Goal: Task Accomplishment & Management: Use online tool/utility

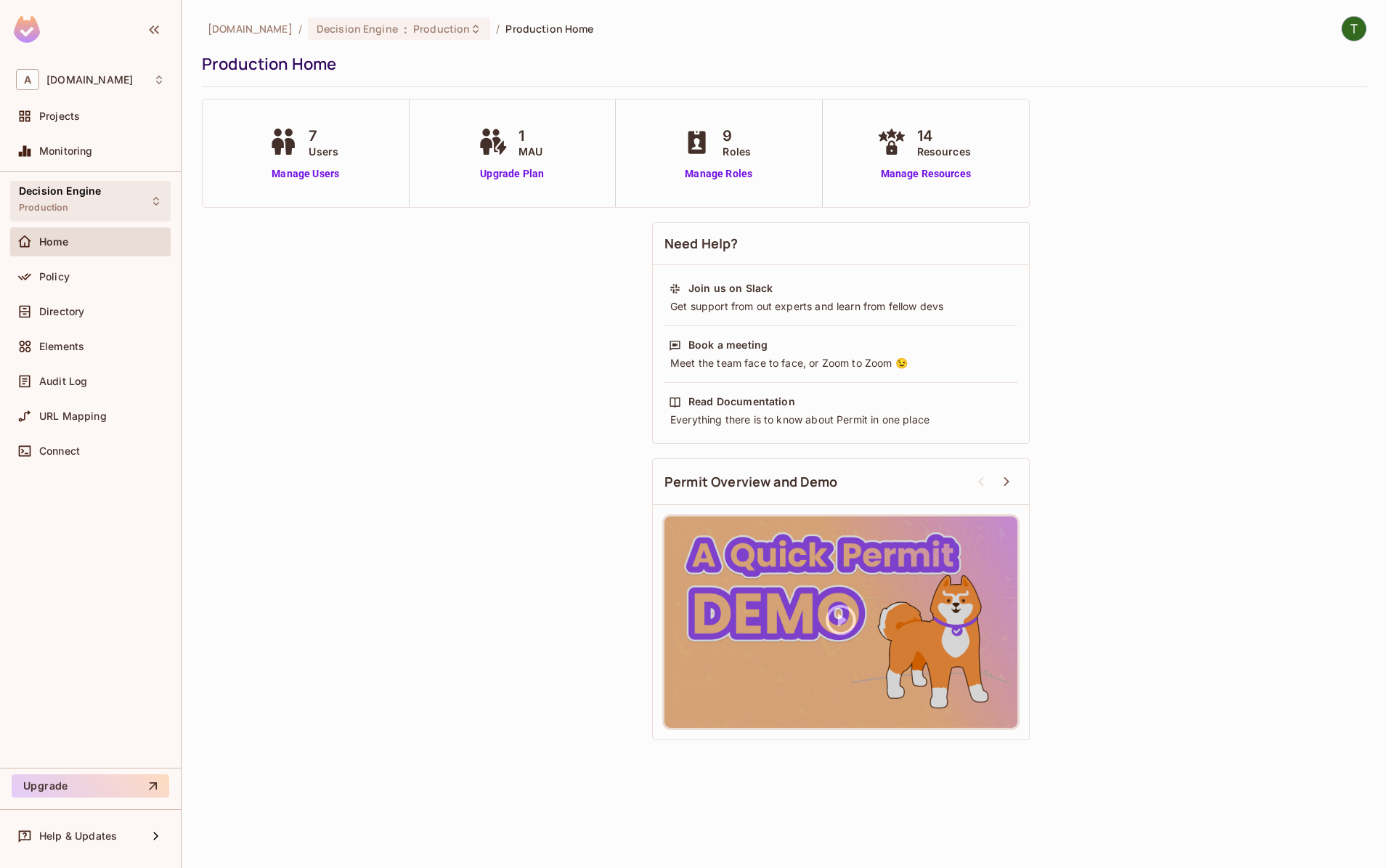
click at [36, 200] on div "Decision Engine Production" at bounding box center [60, 200] width 82 height 31
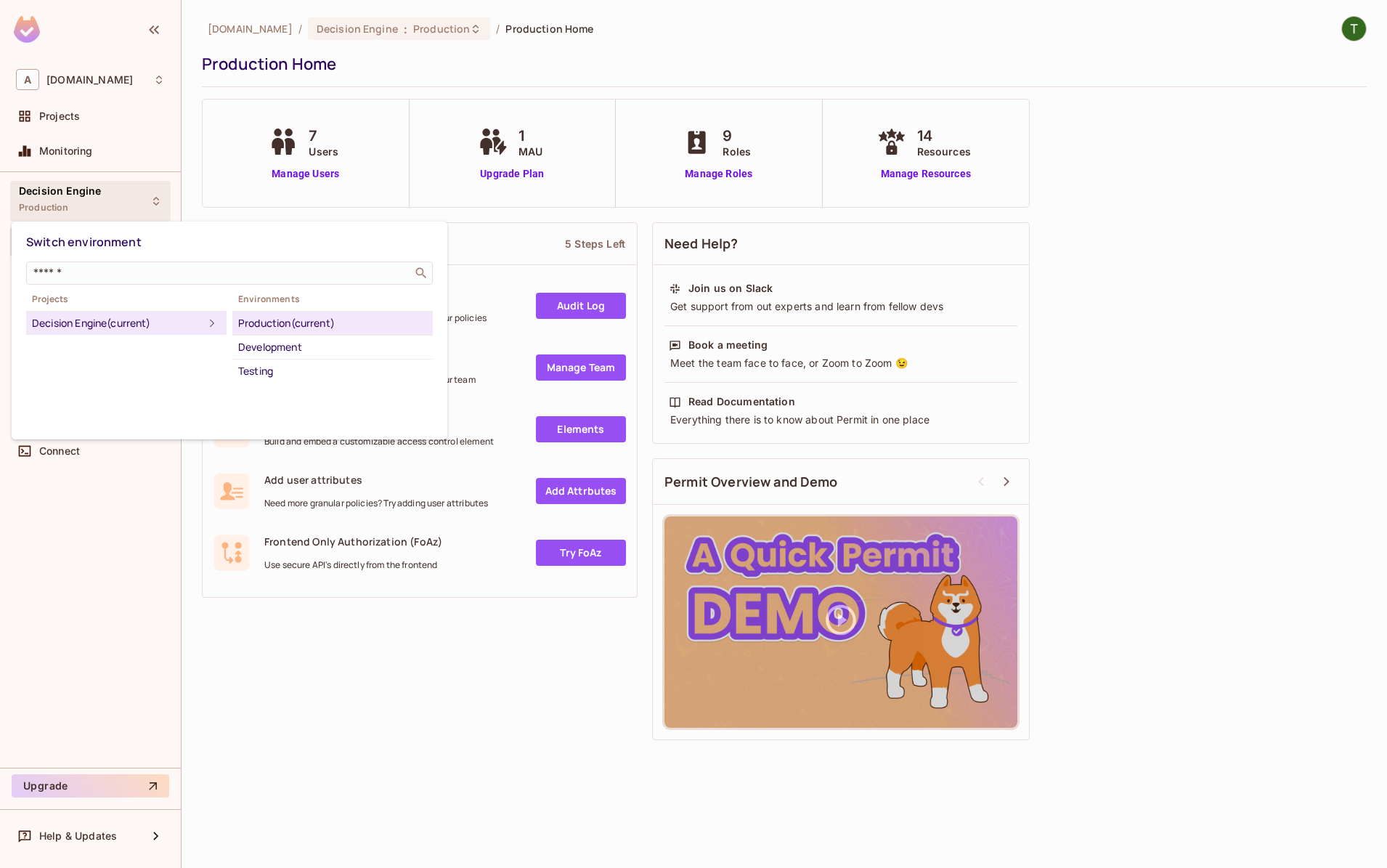
drag, startPoint x: 98, startPoint y: 587, endPoint x: 102, endPoint y: 356, distance: 231.0
click at [102, 582] on div at bounding box center [694, 434] width 1387 height 868
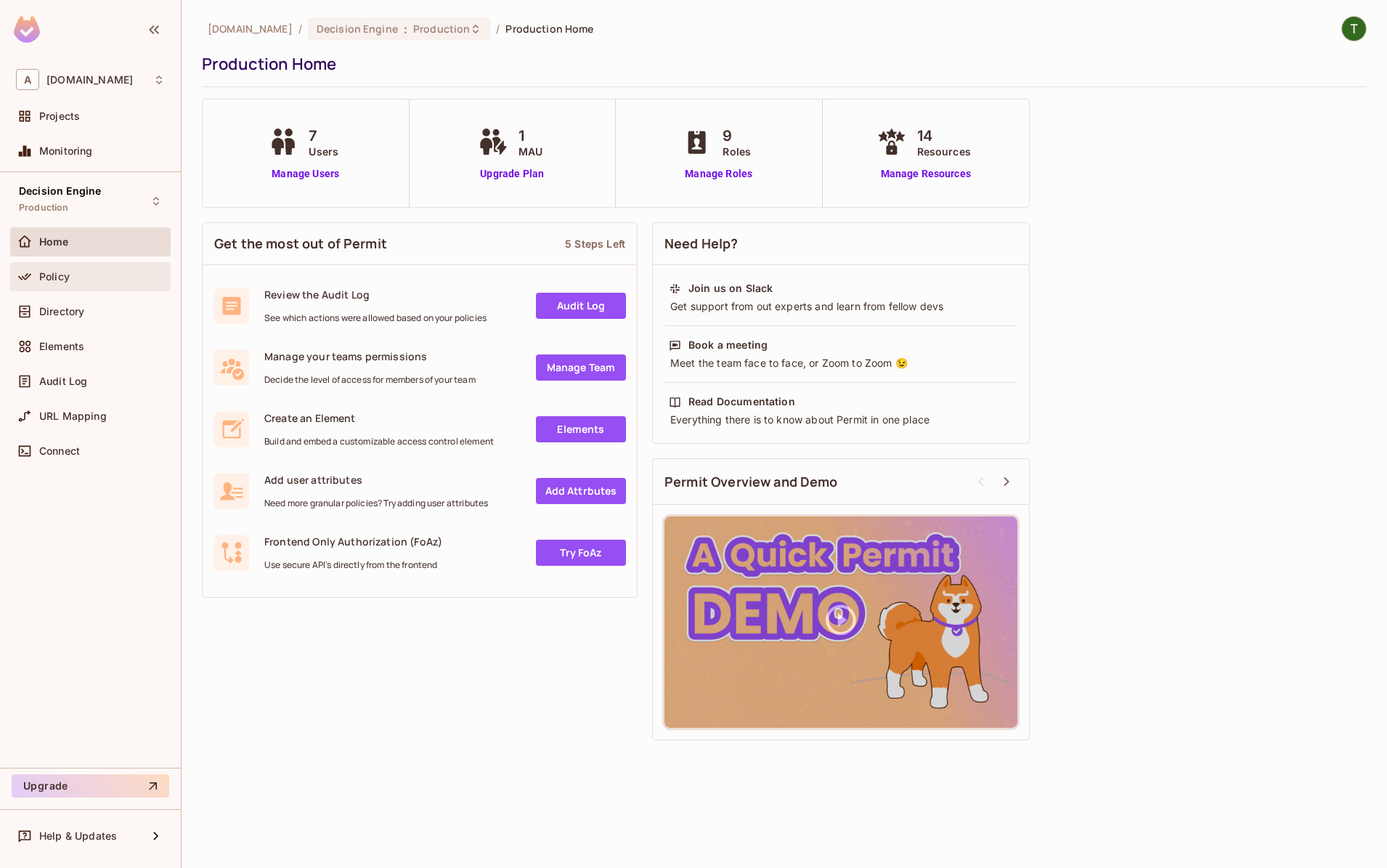
click at [102, 265] on div "Policy" at bounding box center [90, 277] width 161 height 29
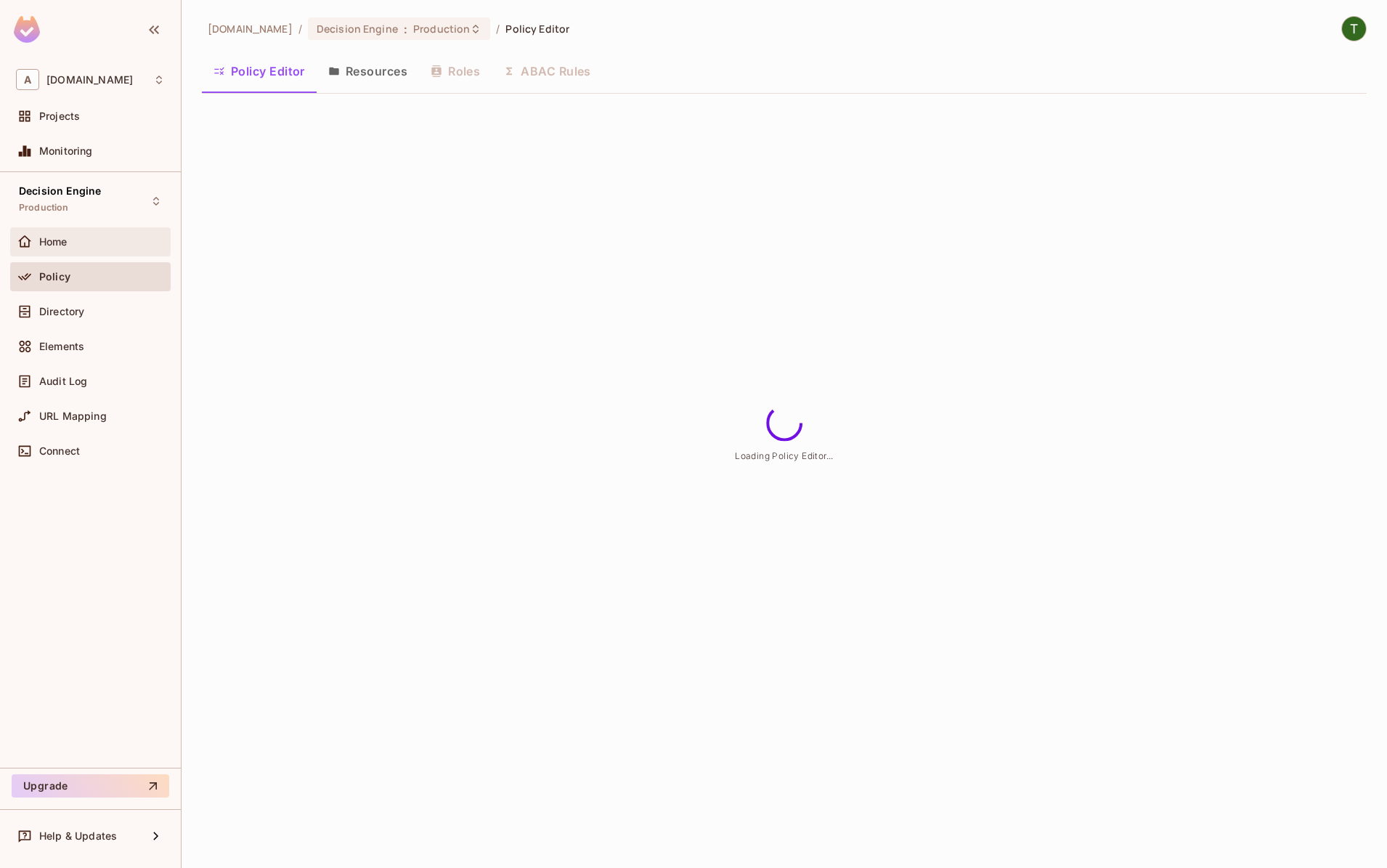
click at [58, 240] on span "Home" at bounding box center [53, 241] width 28 height 11
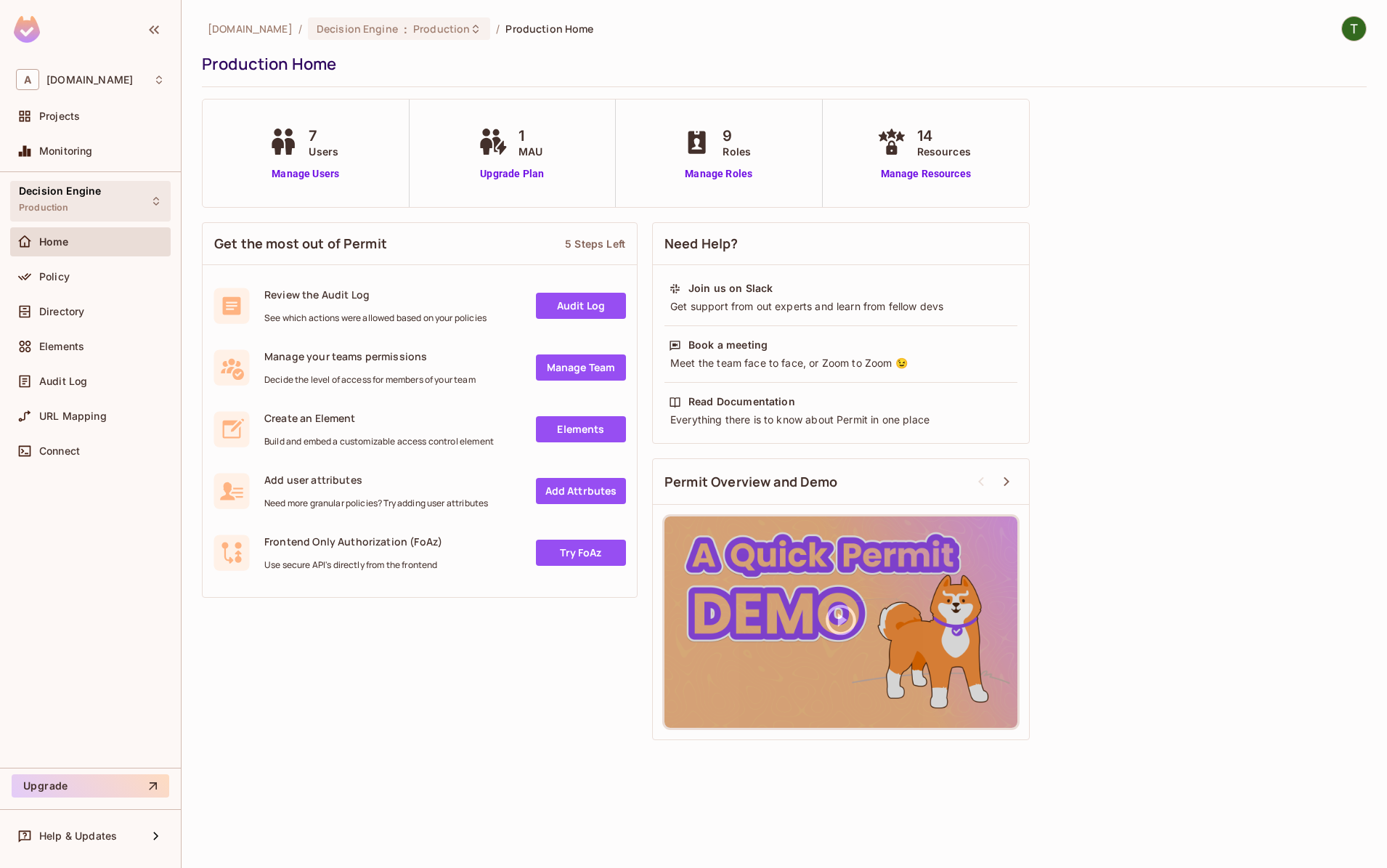
click at [47, 206] on span "Production" at bounding box center [44, 207] width 50 height 11
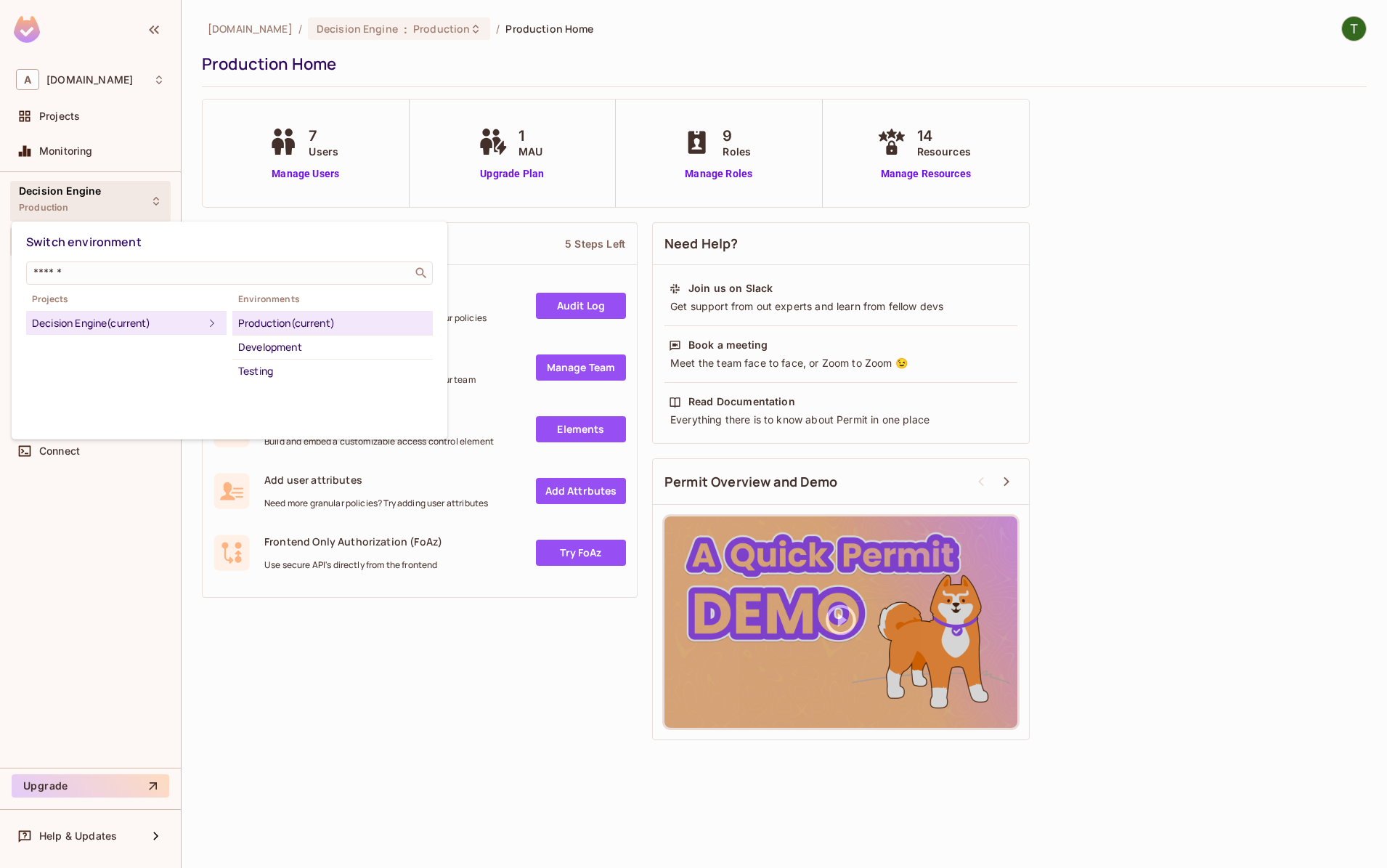
click at [72, 91] on div at bounding box center [694, 434] width 1387 height 868
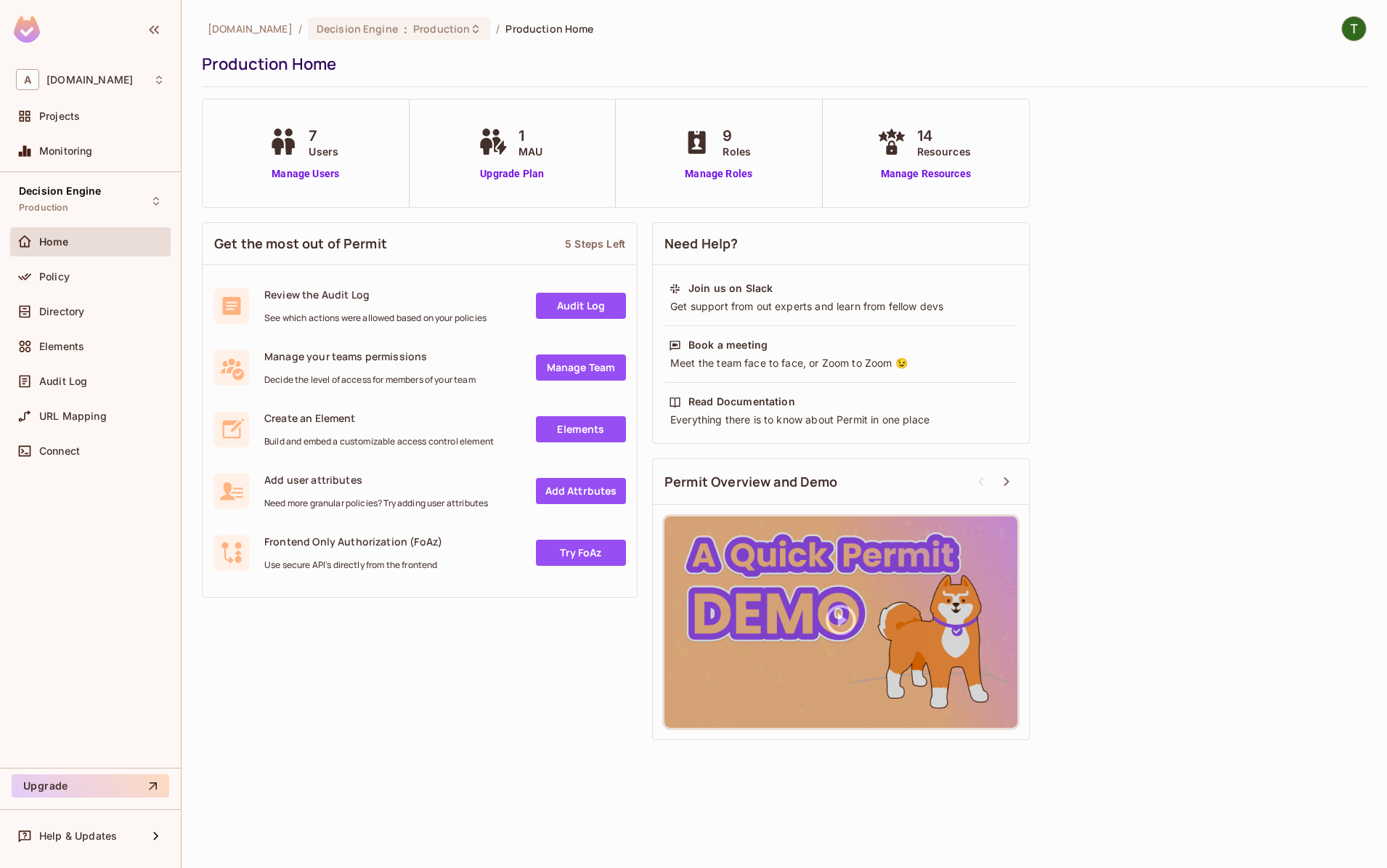
click at [68, 108] on div "Switch environment ​ Projects Decision Engine (current) Environments Production…" at bounding box center [694, 434] width 1387 height 868
click at [68, 108] on div "Projects" at bounding box center [90, 116] width 161 height 29
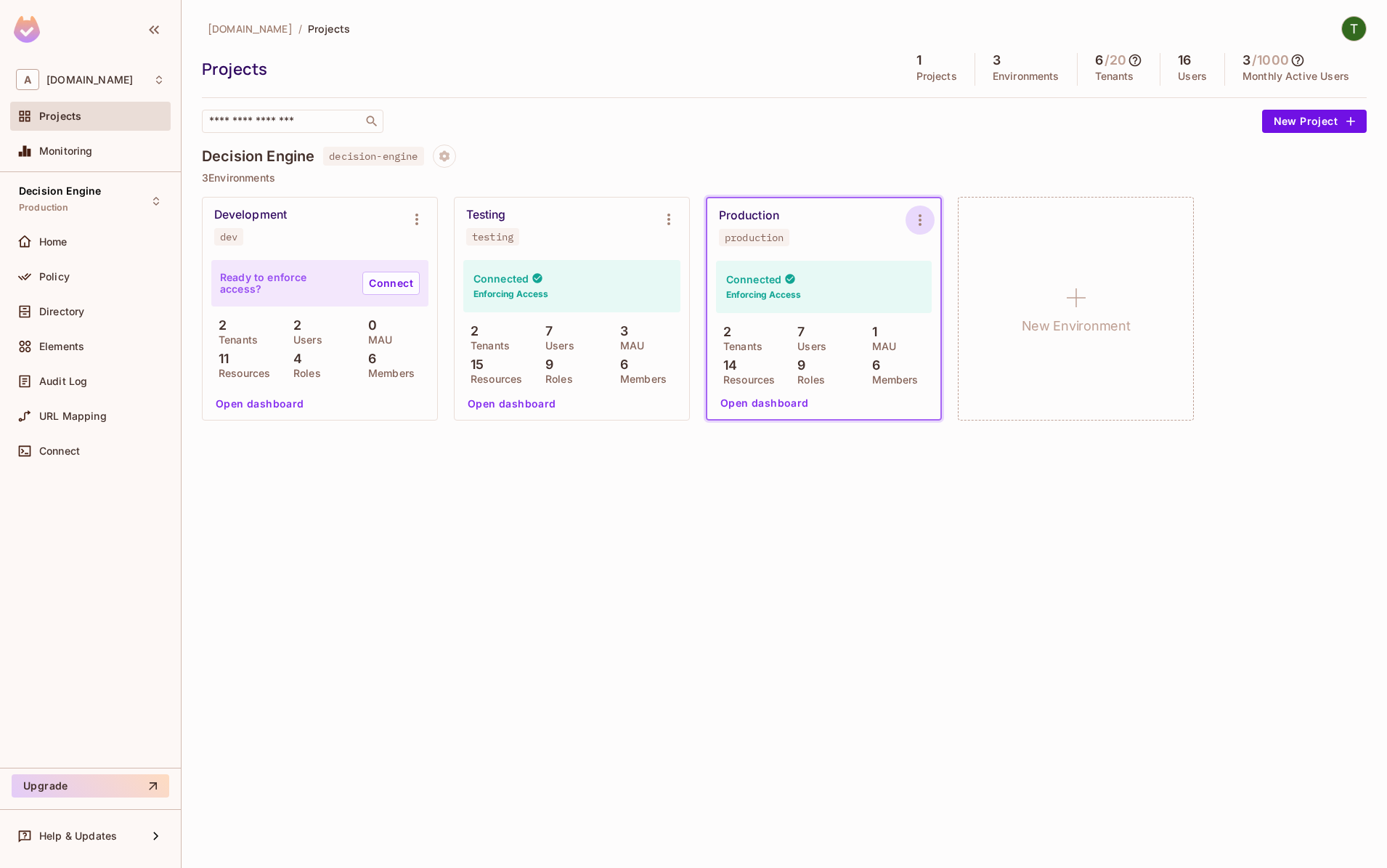
click at [920, 220] on icon "Environment settings" at bounding box center [920, 220] width 17 height 17
click at [976, 286] on div "Copy API Key" at bounding box center [995, 279] width 68 height 14
click at [90, 411] on span "URL Mapping" at bounding box center [73, 416] width 68 height 11
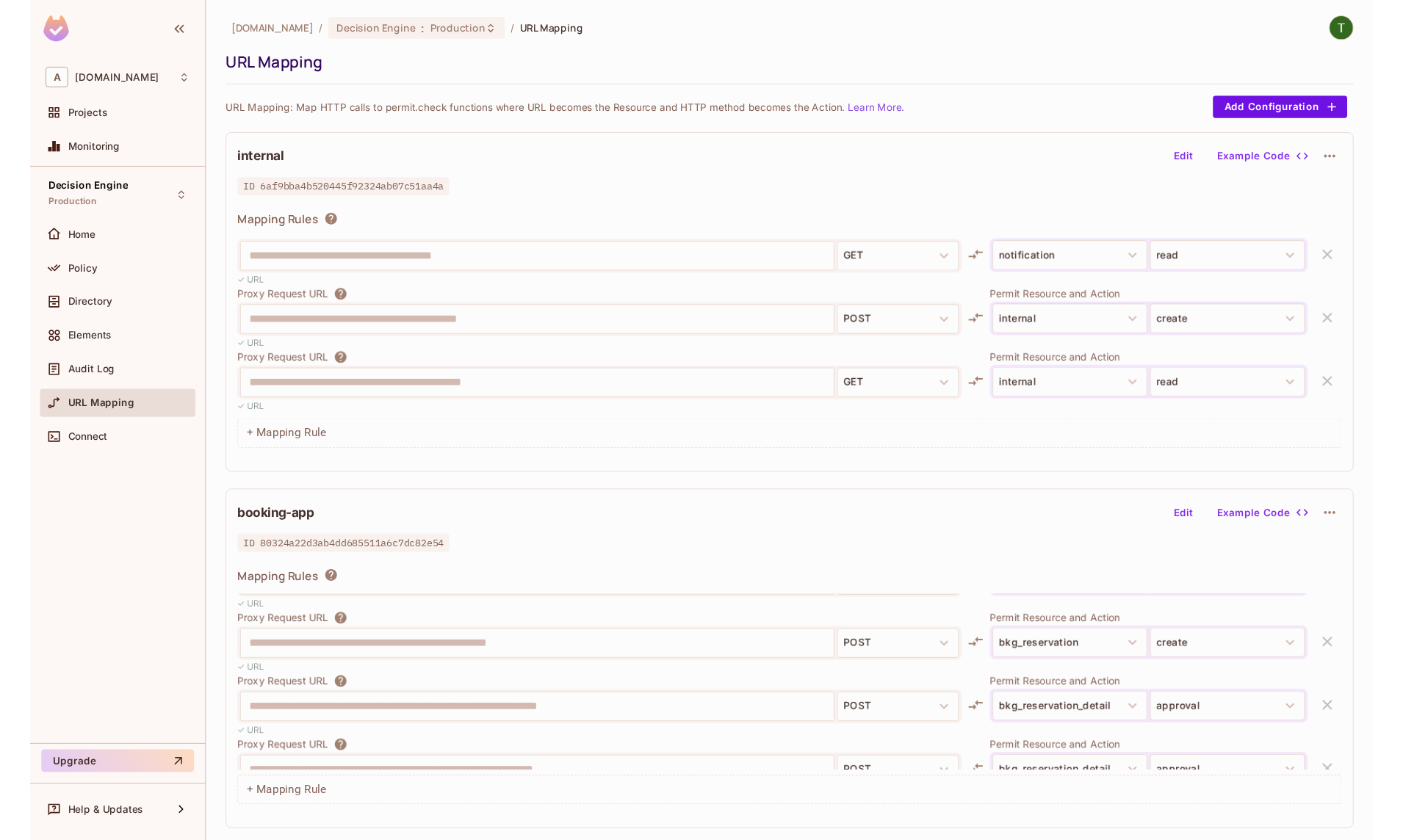
scroll to position [248, 0]
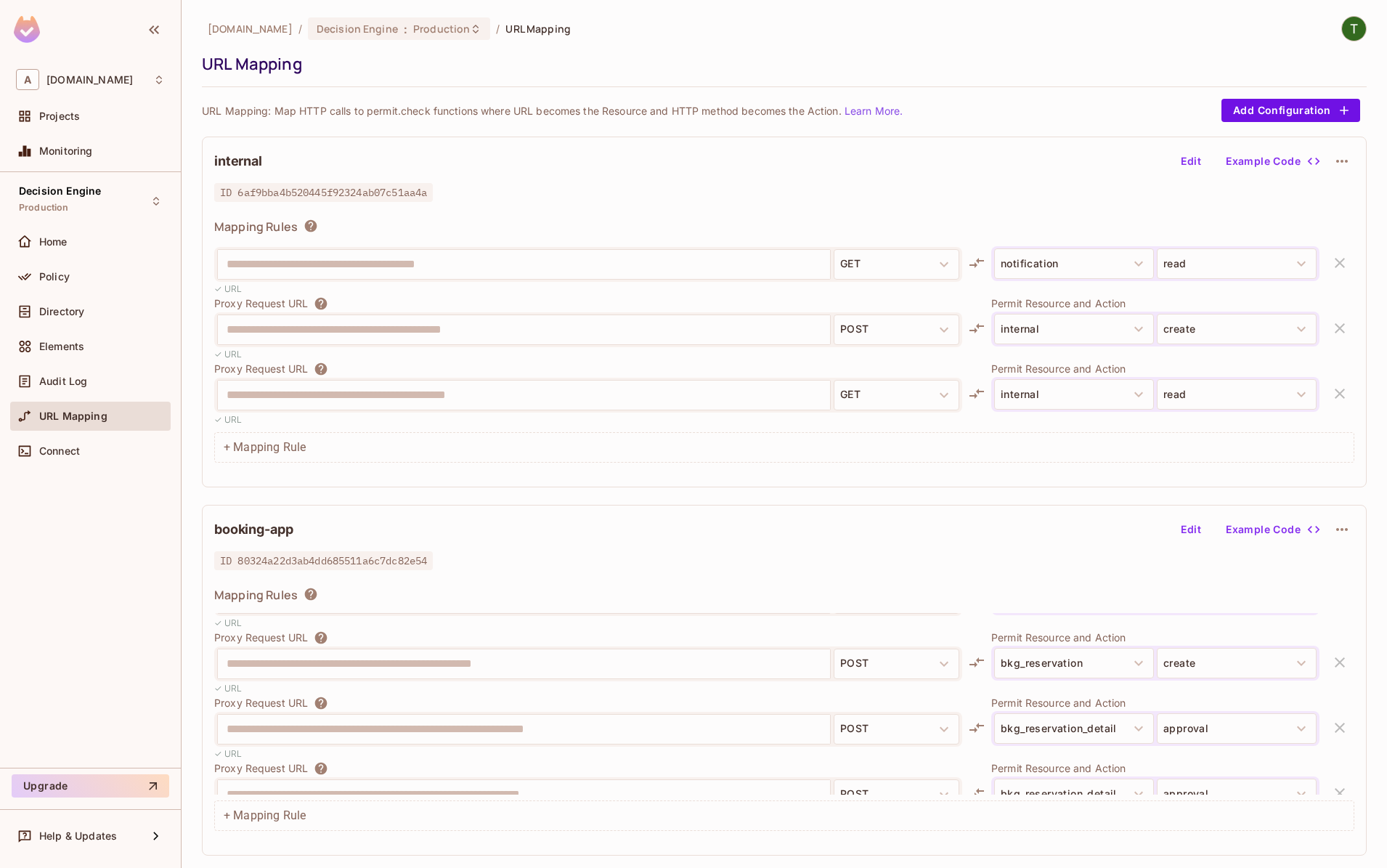
click at [645, 693] on div "✓ URL" at bounding box center [588, 688] width 748 height 14
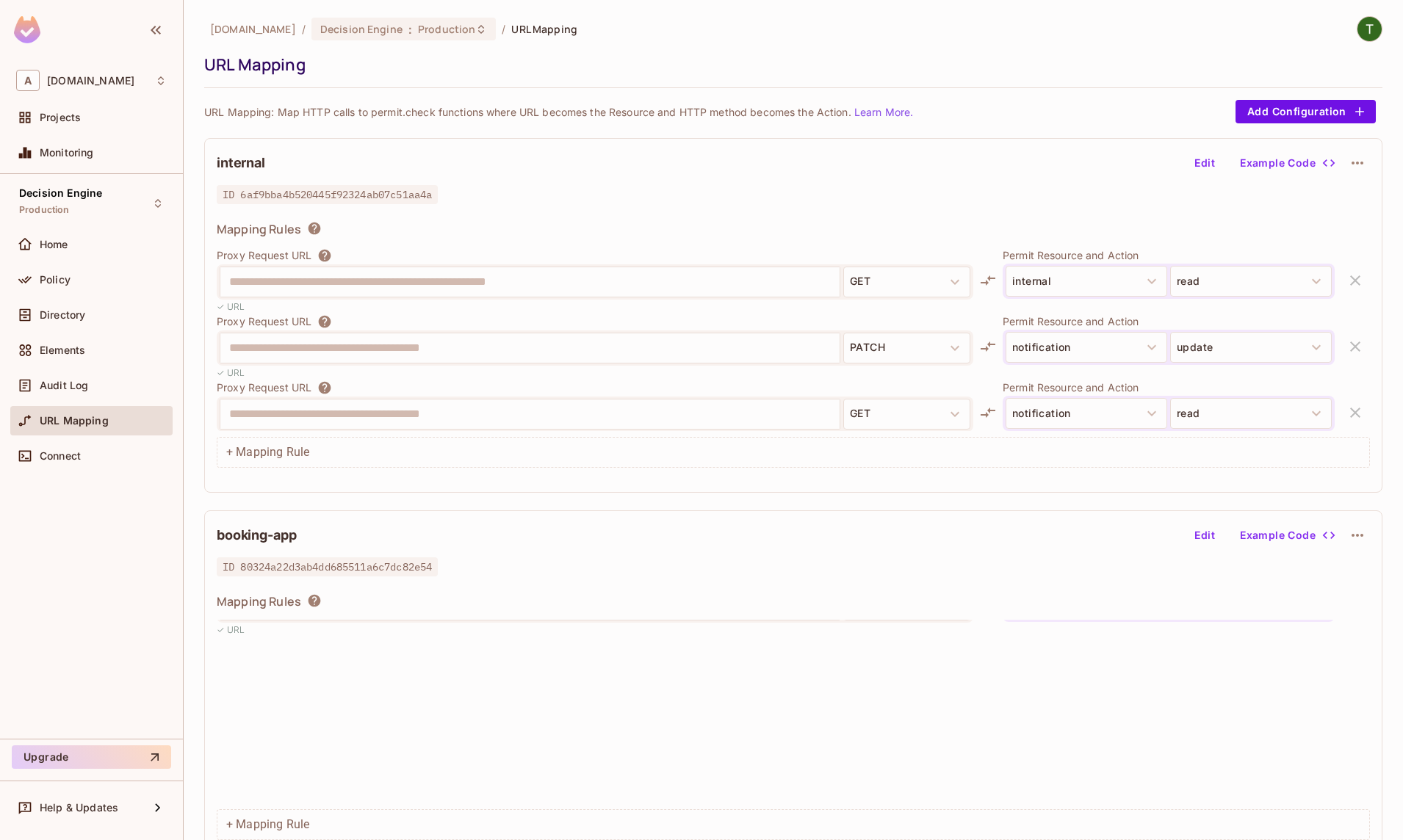
scroll to position [8, 0]
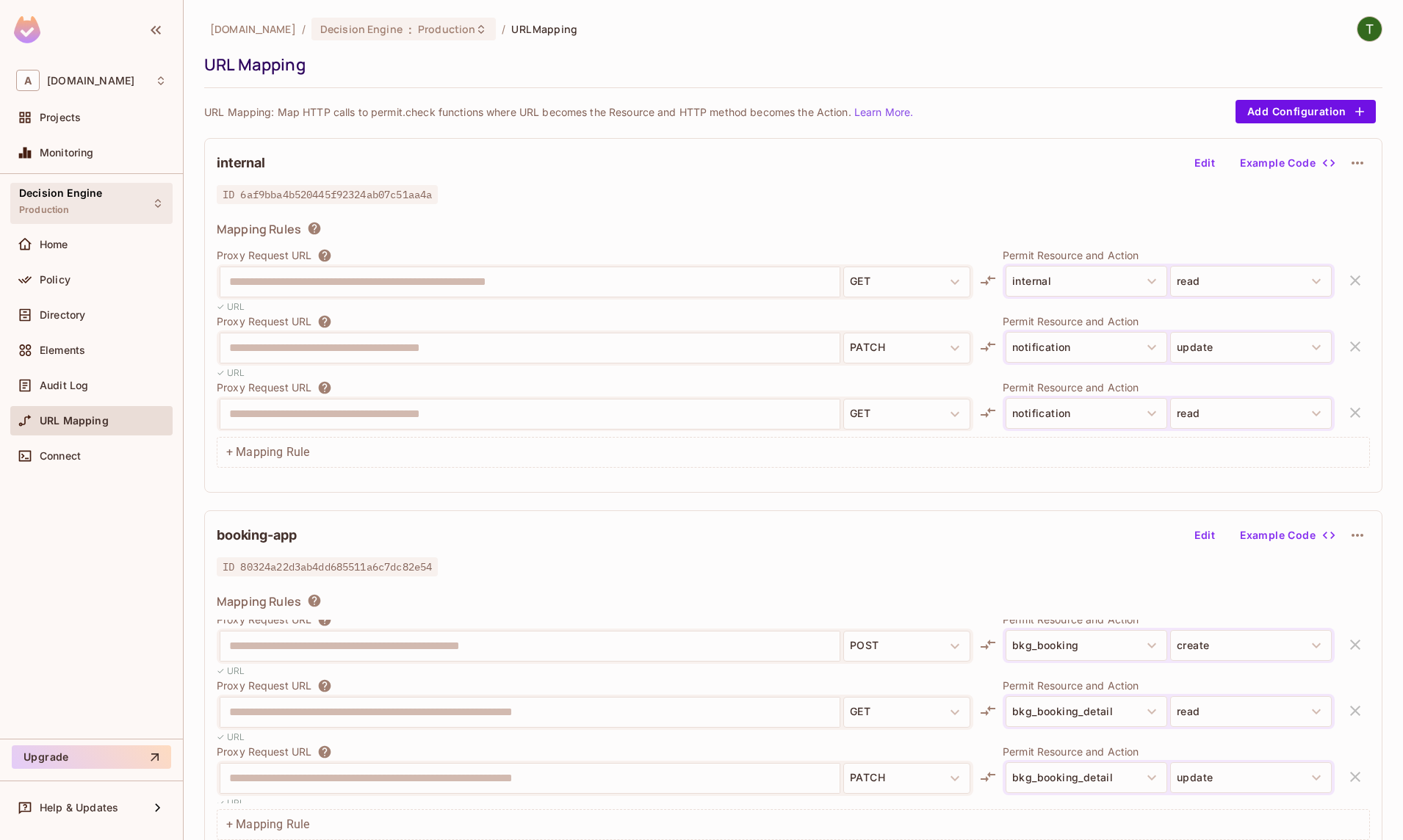
click at [116, 209] on div "Decision Engine Production" at bounding box center [91, 203] width 163 height 41
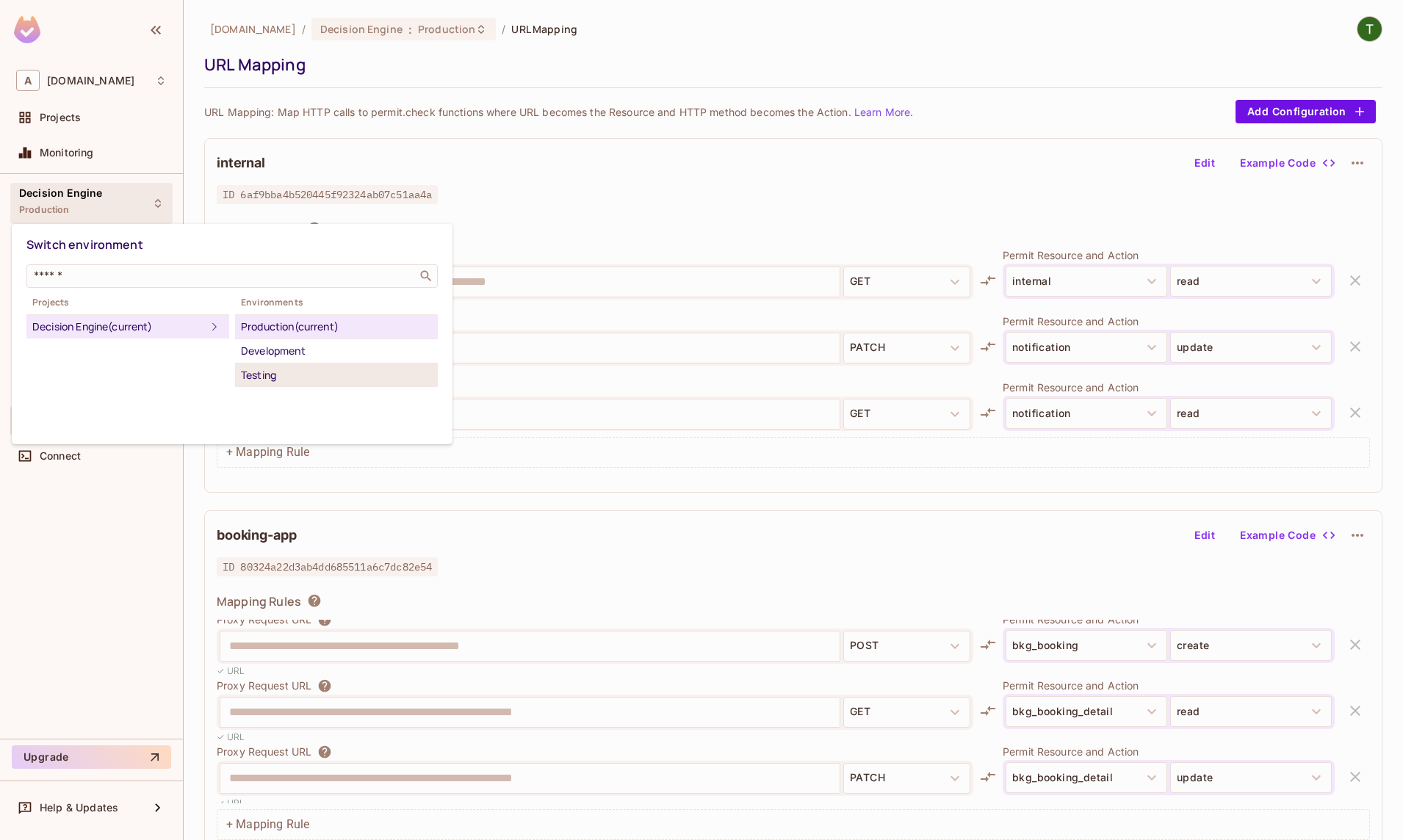
click at [286, 367] on div "Testing" at bounding box center [336, 375] width 191 height 18
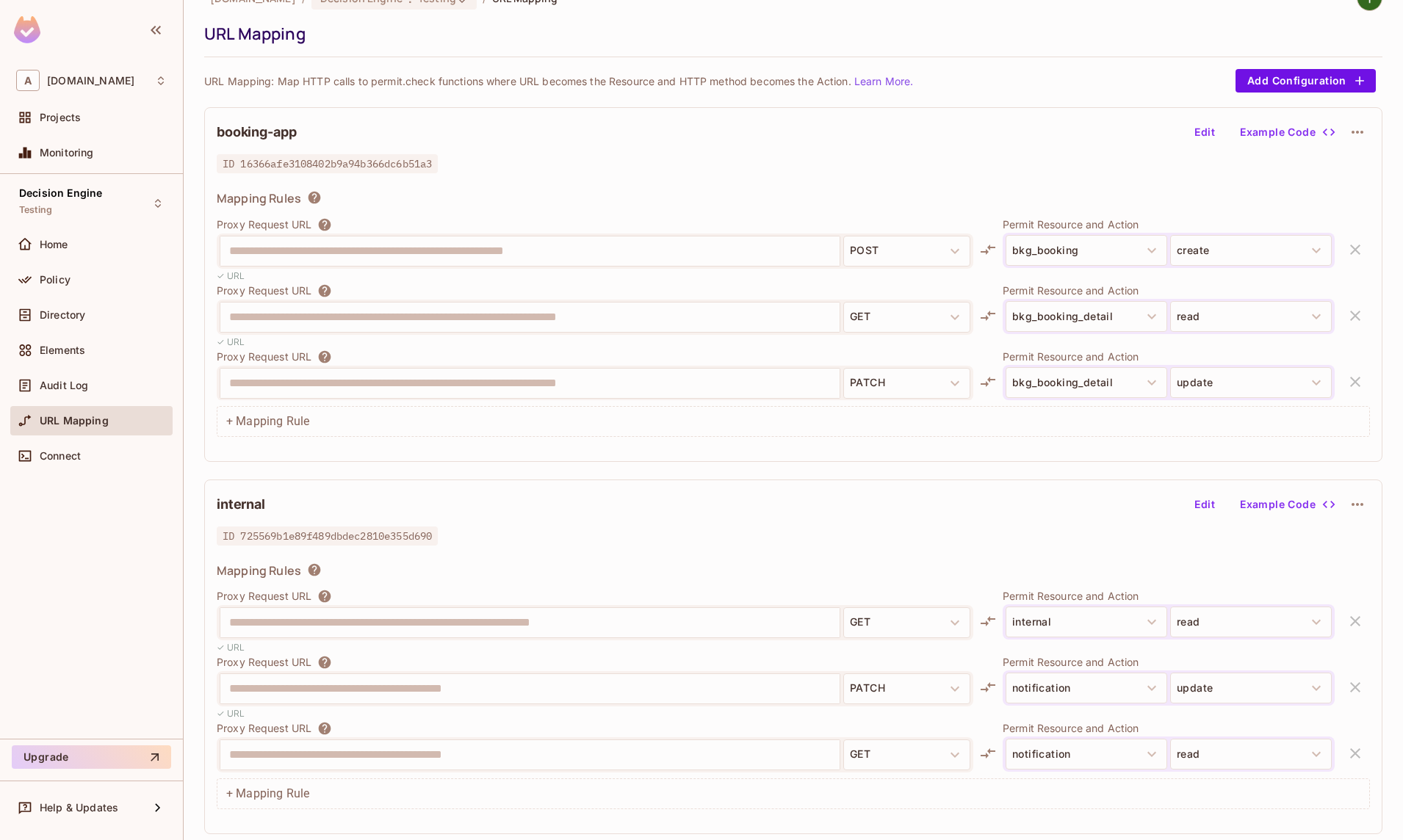
scroll to position [0, 0]
click at [1190, 499] on button "Edit" at bounding box center [1204, 504] width 47 height 24
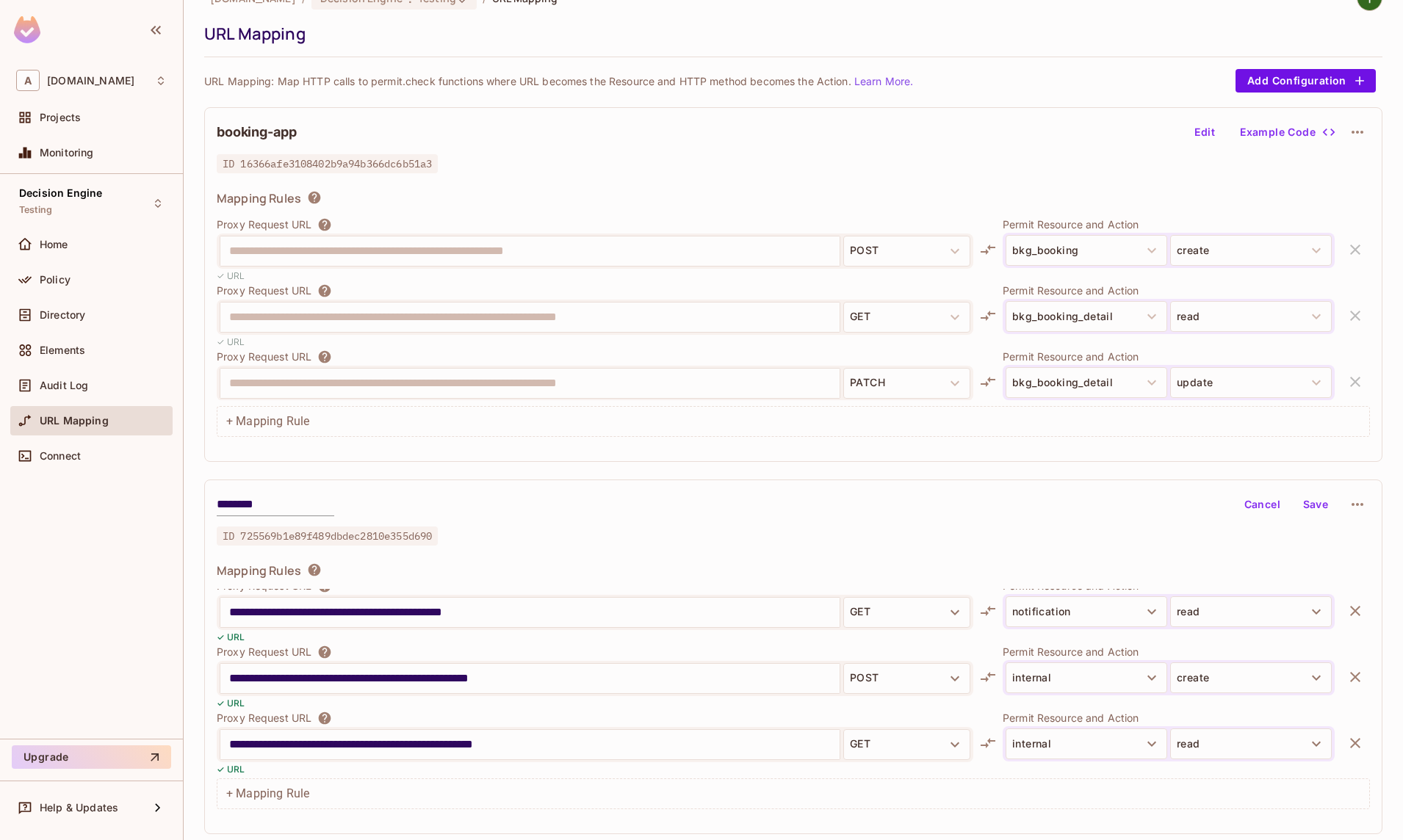
scroll to position [147, 0]
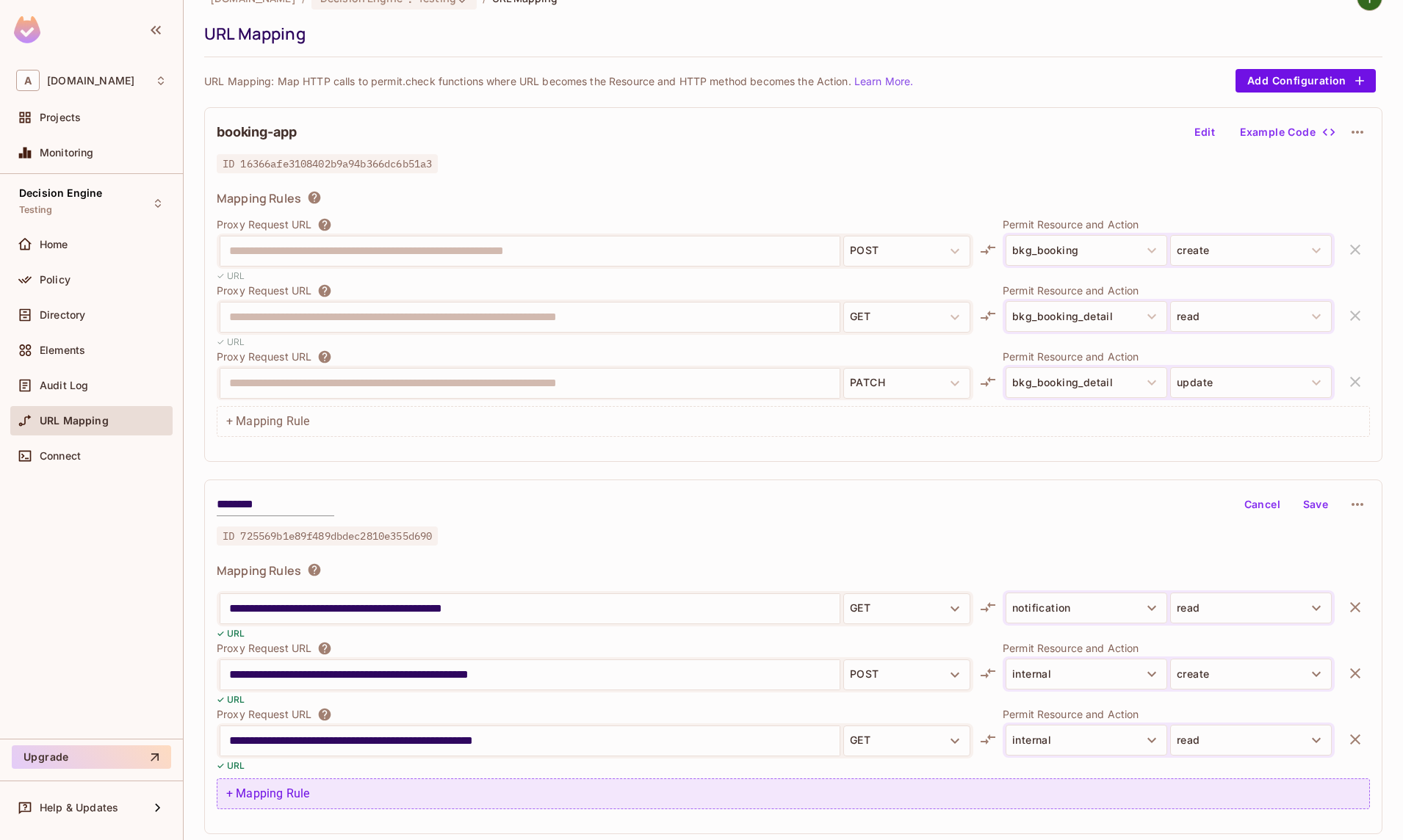
click at [293, 794] on div "+ Mapping Rule" at bounding box center [793, 794] width 1154 height 31
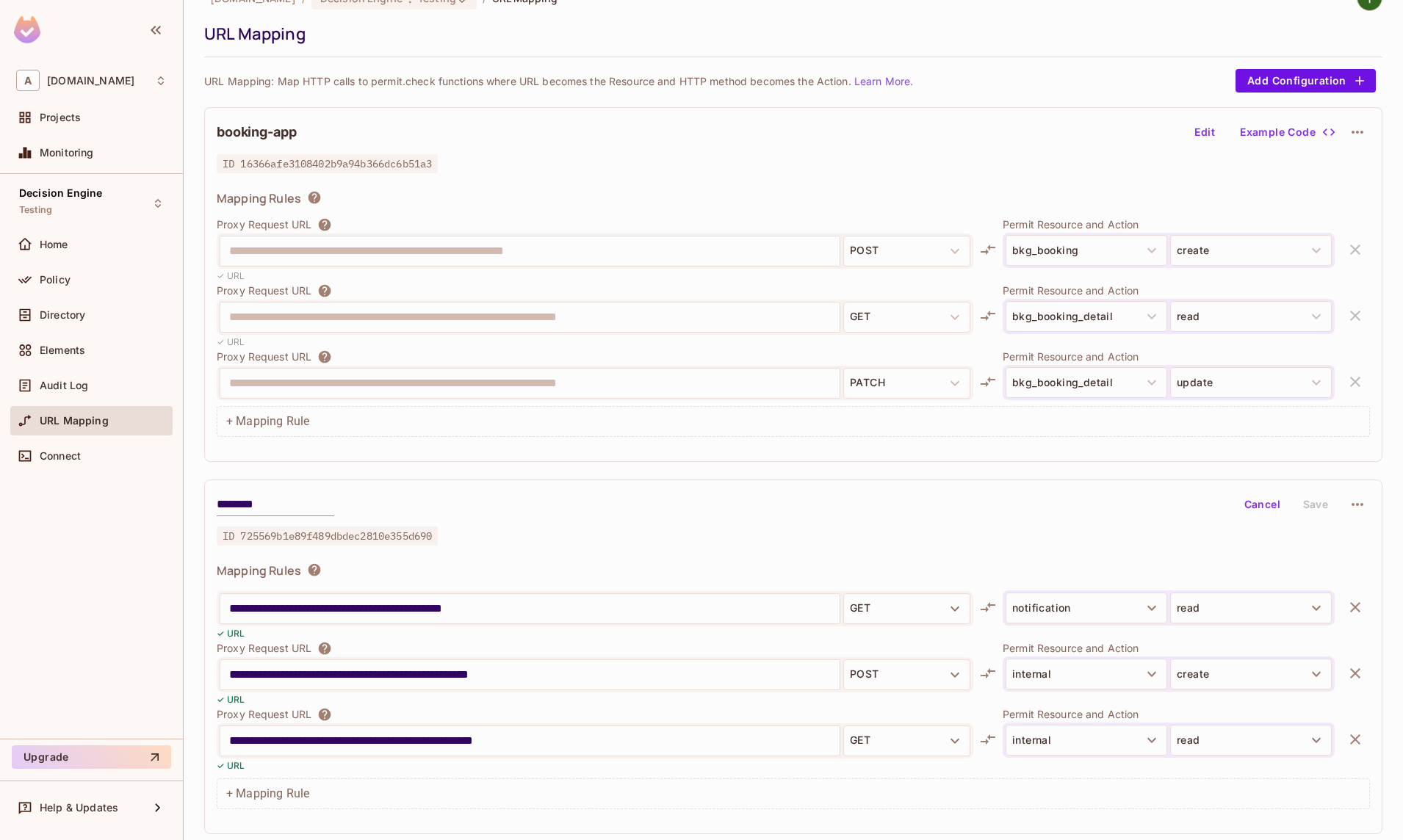
scroll to position [213, 0]
drag, startPoint x: 424, startPoint y: 675, endPoint x: 196, endPoint y: 676, distance: 228.0
click at [229, 677] on input "**********" at bounding box center [530, 674] width 602 height 24
click at [309, 733] on input "**" at bounding box center [530, 740] width 602 height 24
paste input "**********"
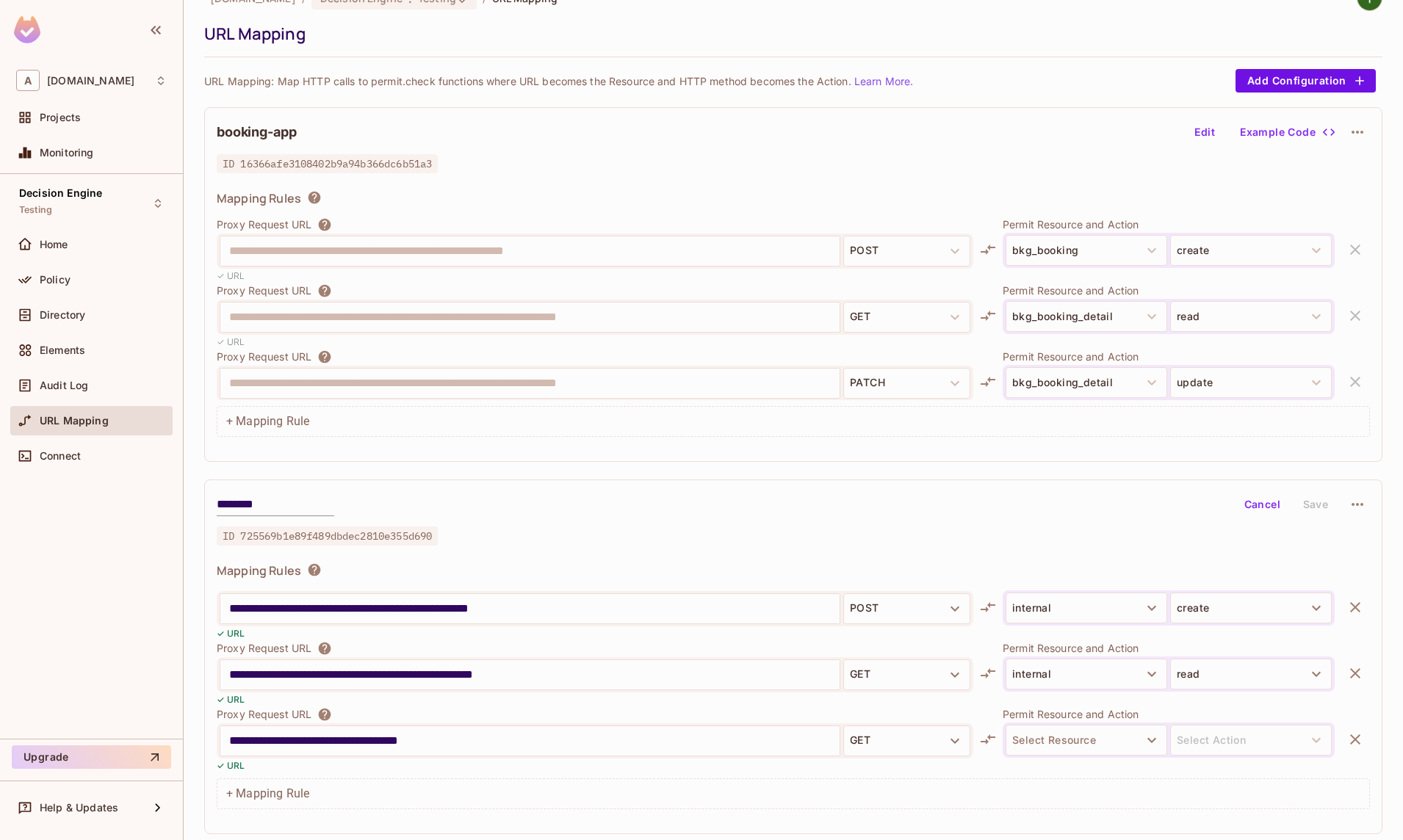
click at [257, 740] on input "**********" at bounding box center [530, 740] width 602 height 24
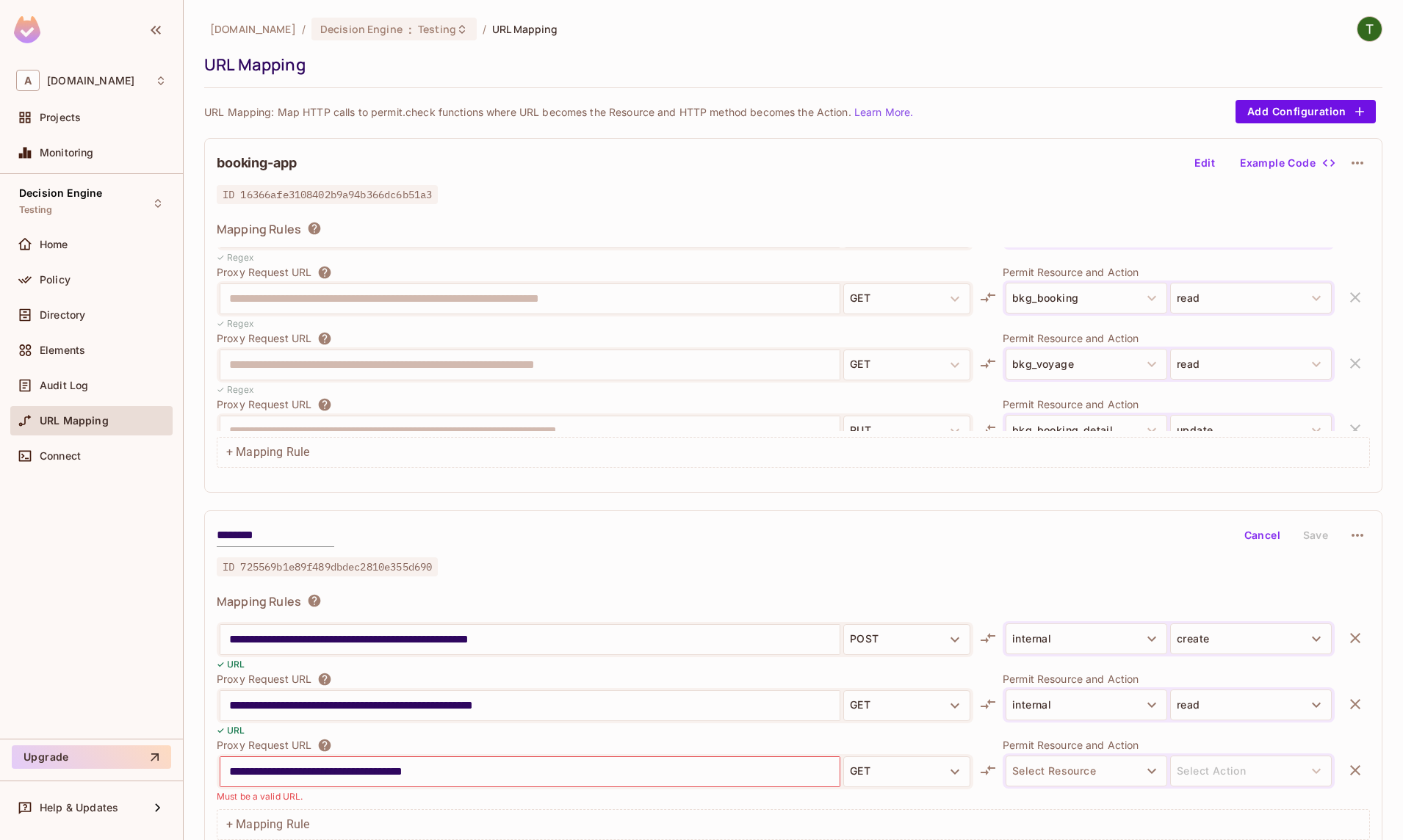
scroll to position [1865, 0]
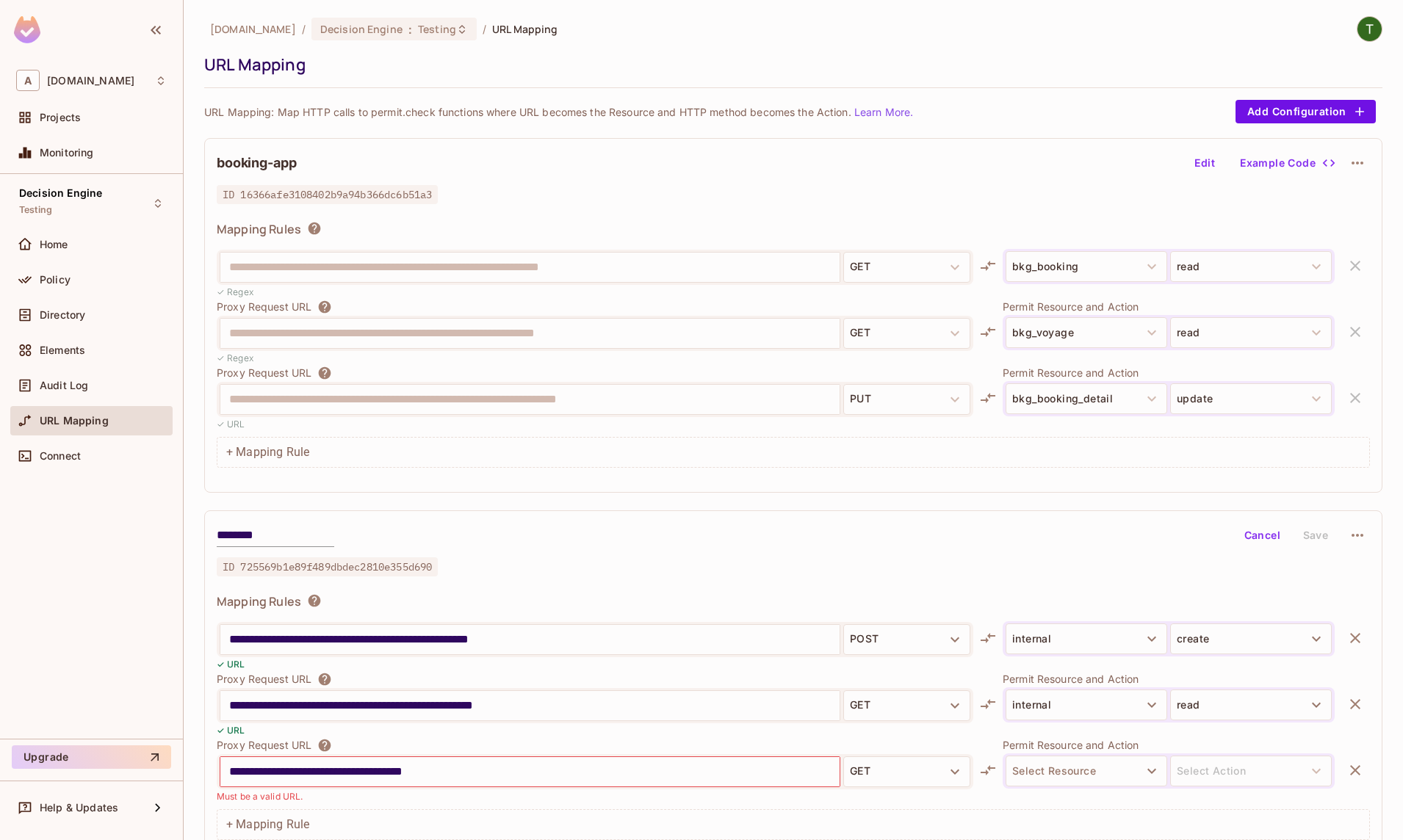
click at [476, 772] on input "**********" at bounding box center [530, 772] width 602 height 24
paste input "*********"
click at [631, 781] on input "**********" at bounding box center [530, 772] width 602 height 24
paste input "****"
type input "**********"
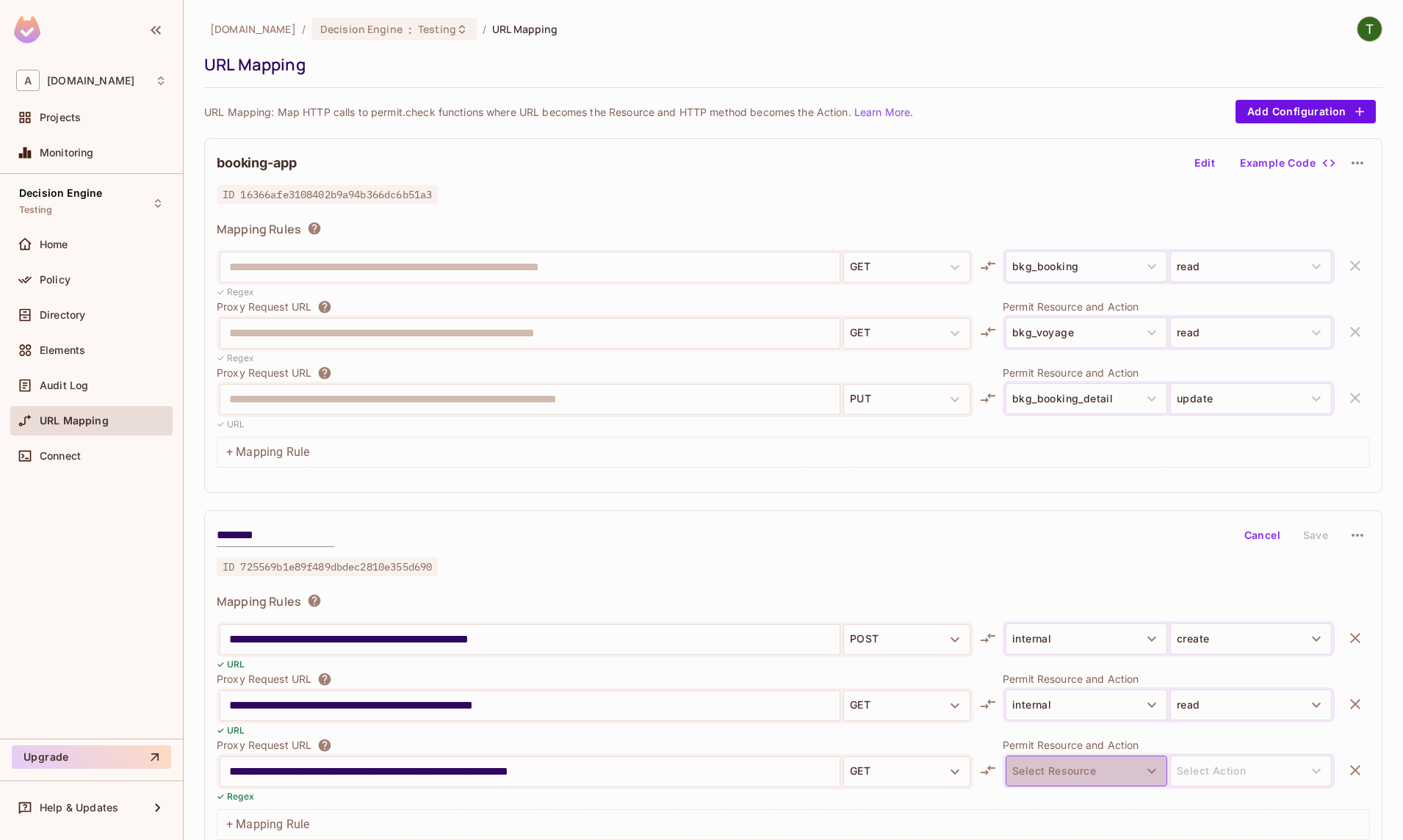
click at [1134, 774] on button "Select Resource" at bounding box center [1086, 771] width 162 height 31
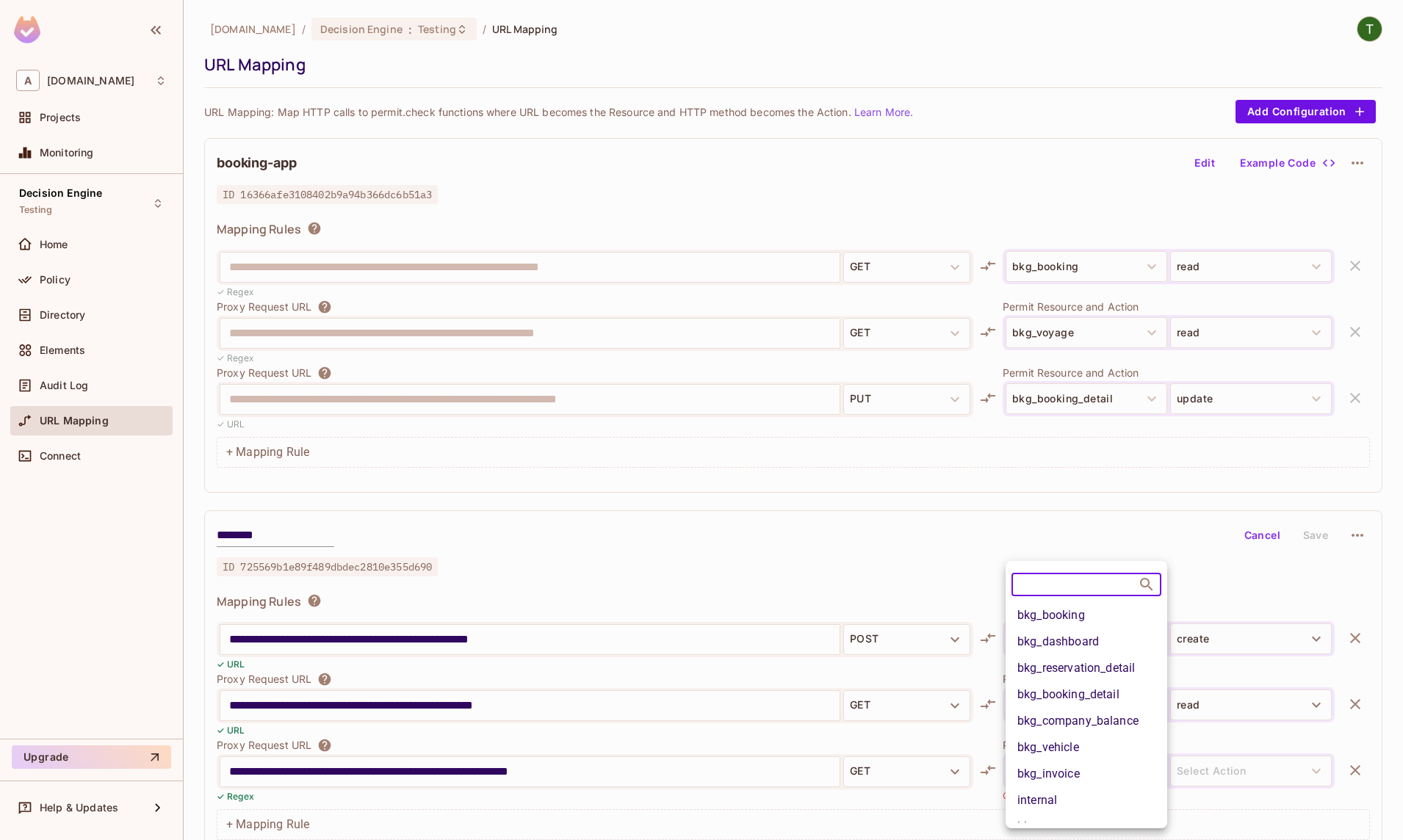
click at [1057, 794] on li "internal" at bounding box center [1086, 800] width 162 height 26
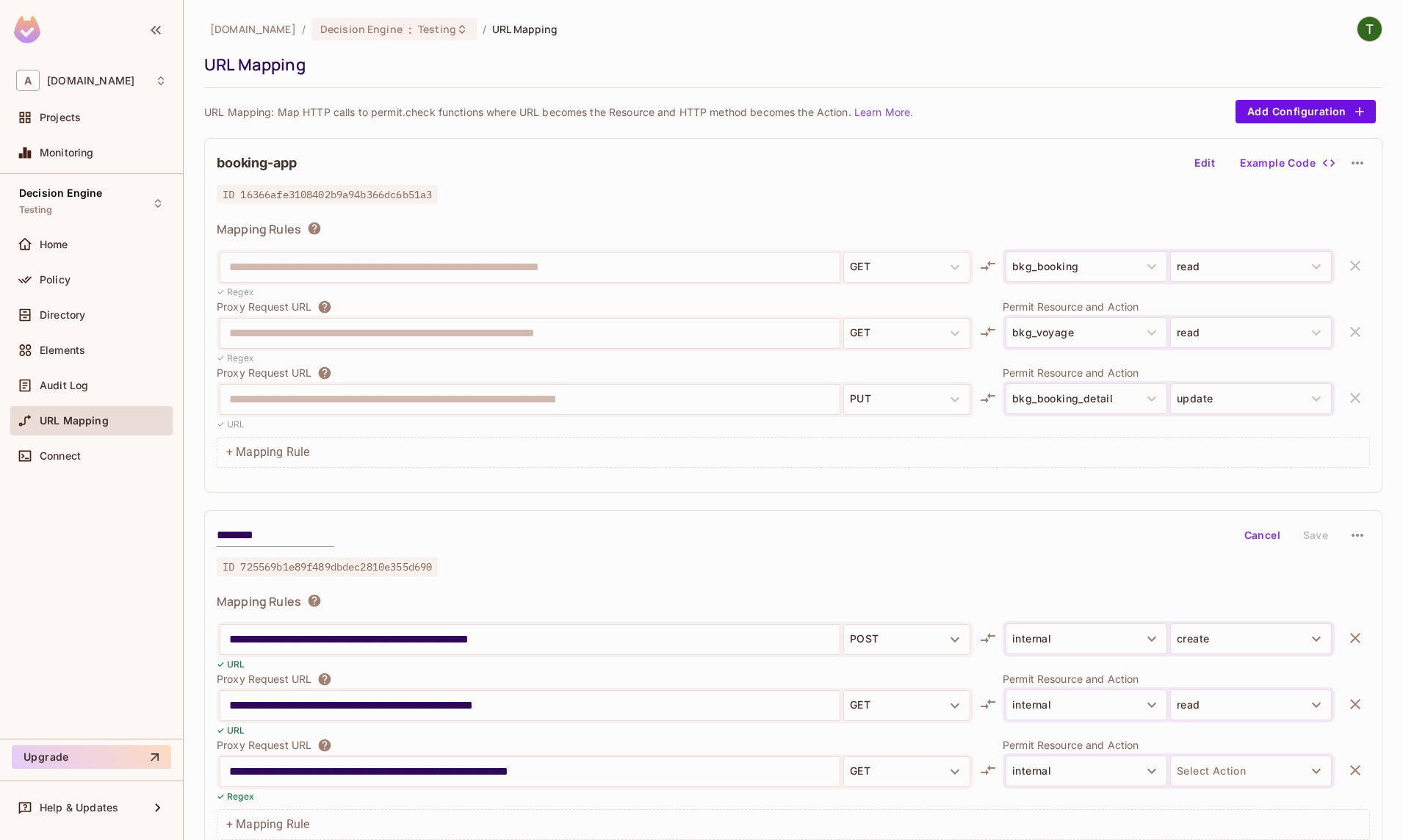
click at [1194, 769] on button "Select Action" at bounding box center [1251, 771] width 162 height 31
click at [1237, 785] on li "read" at bounding box center [1251, 782] width 162 height 26
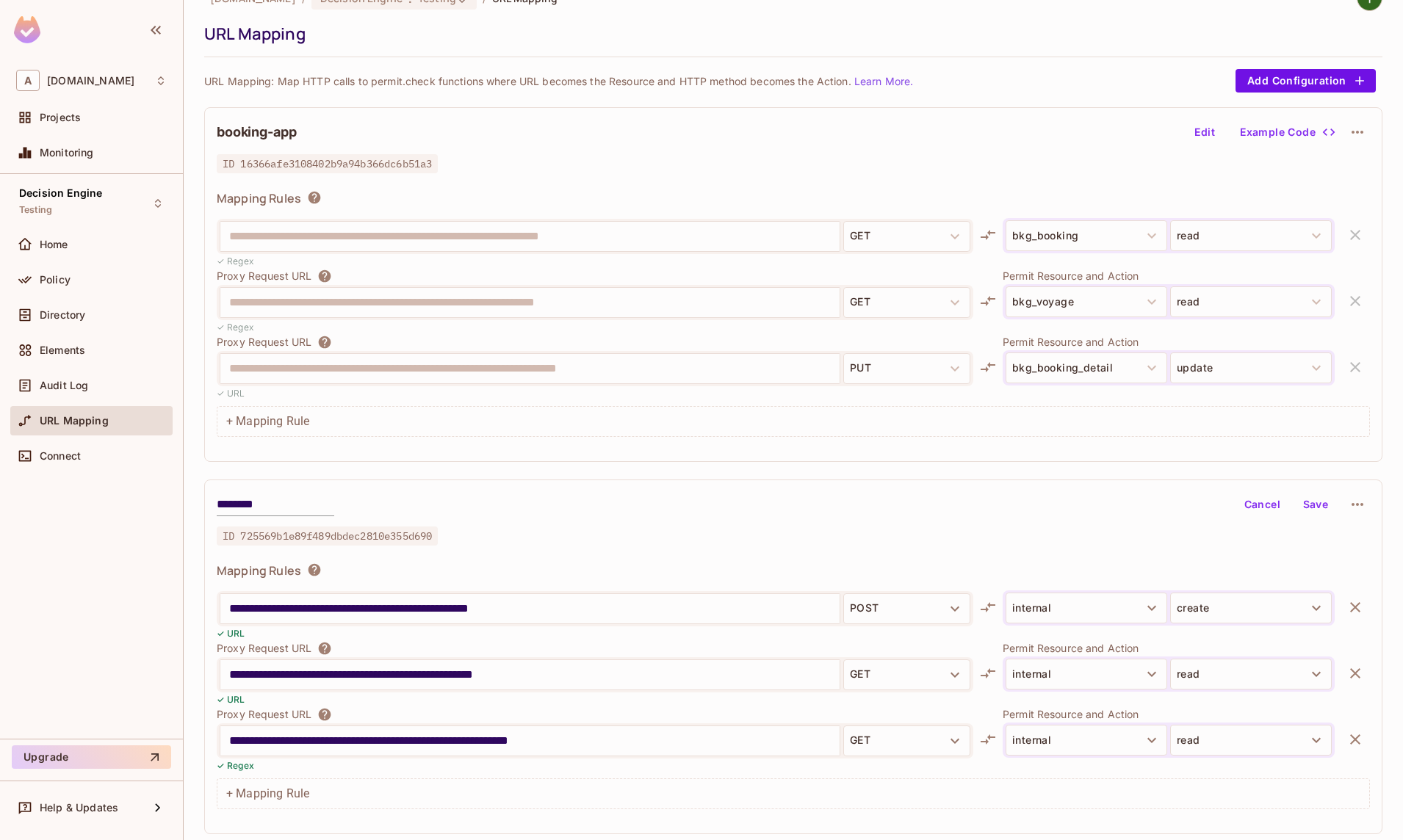
scroll to position [33, 0]
drag, startPoint x: 1302, startPoint y: 504, endPoint x: 654, endPoint y: 748, distance: 692.4
click at [649, 757] on div "**********" at bounding box center [793, 657] width 1178 height 354
click at [661, 729] on input "**********" at bounding box center [530, 740] width 602 height 24
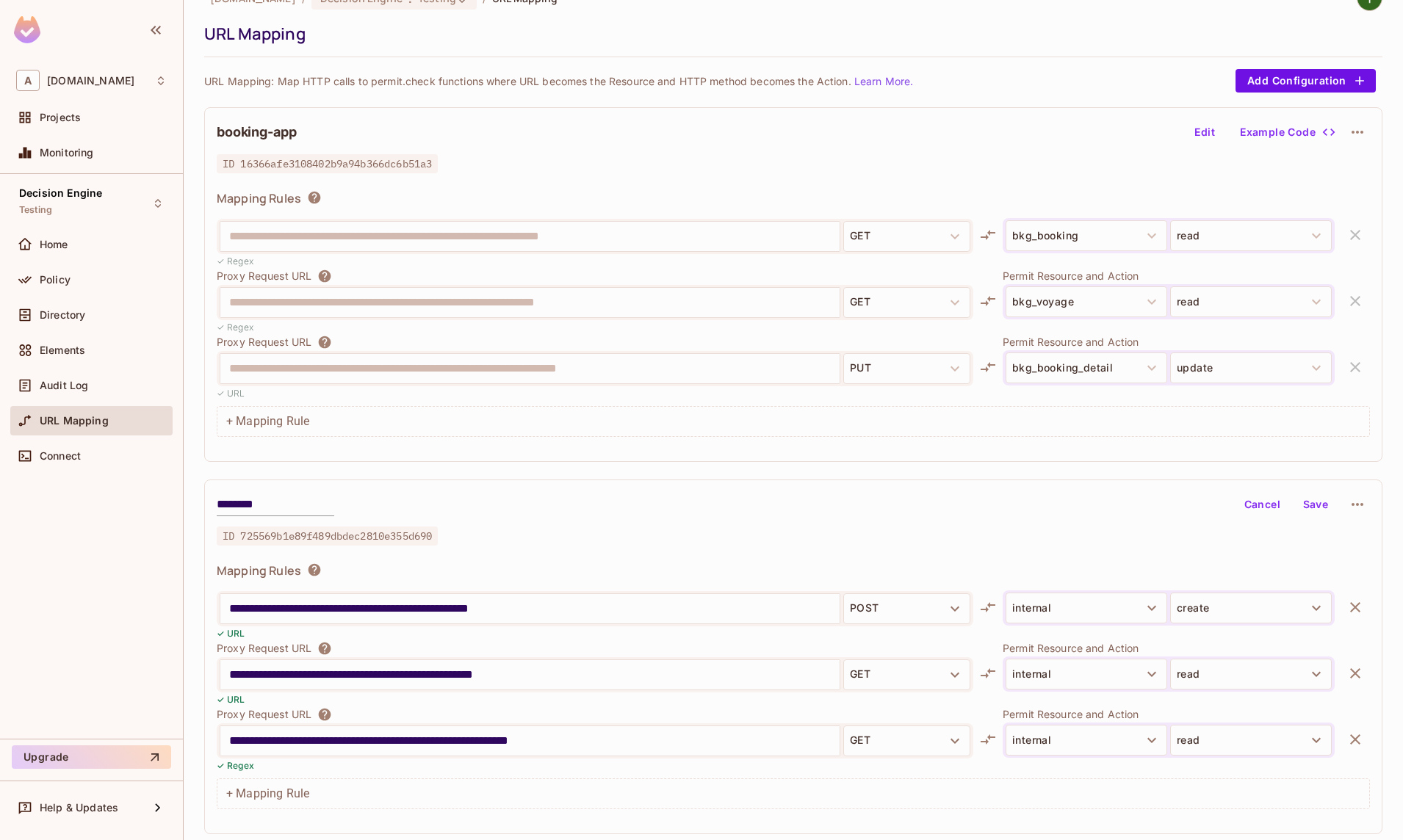
click at [661, 729] on input "**********" at bounding box center [530, 740] width 602 height 24
click at [1306, 504] on button "Save" at bounding box center [1316, 504] width 47 height 24
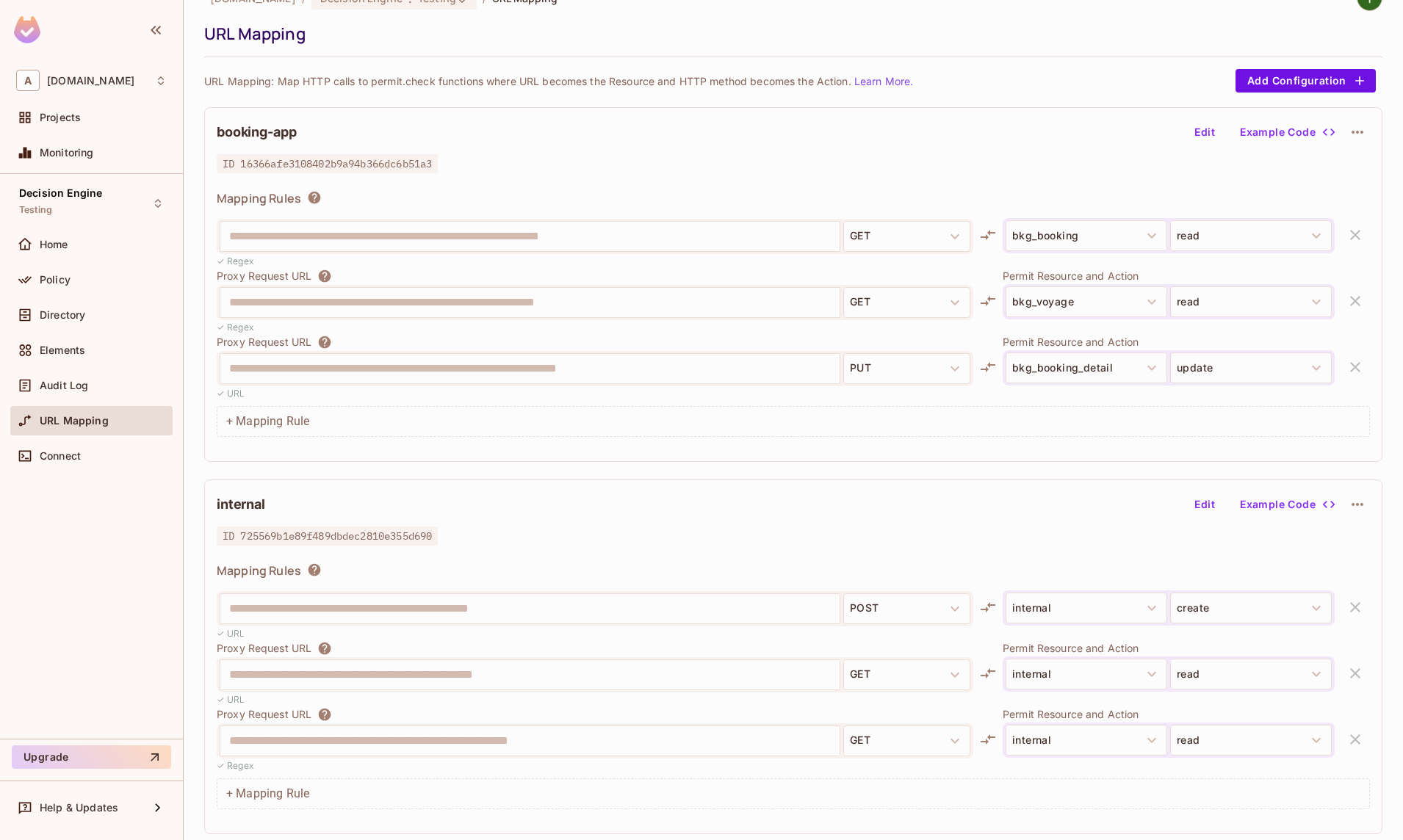
click at [548, 463] on div "**********" at bounding box center [793, 413] width 1178 height 855
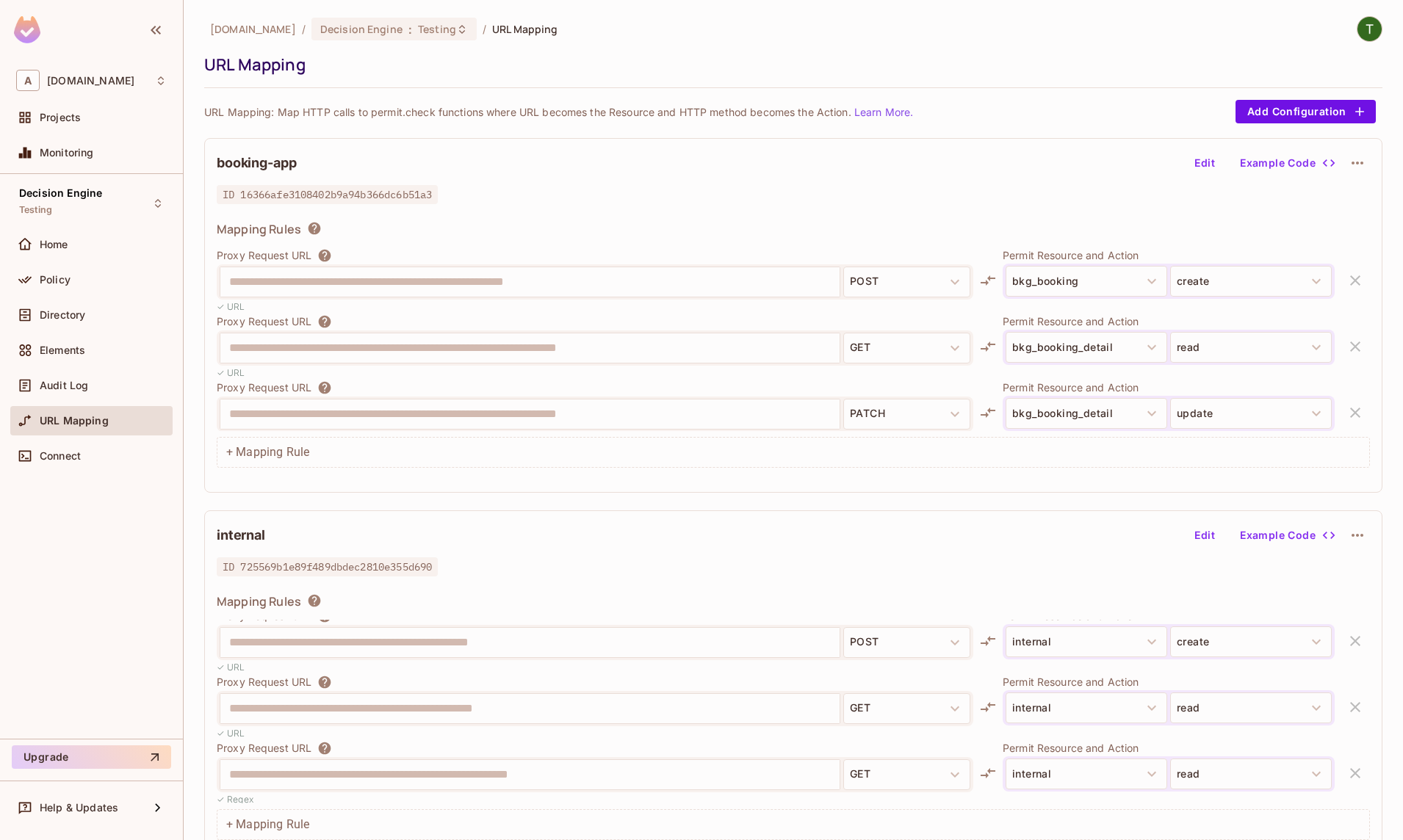
scroll to position [213, 0]
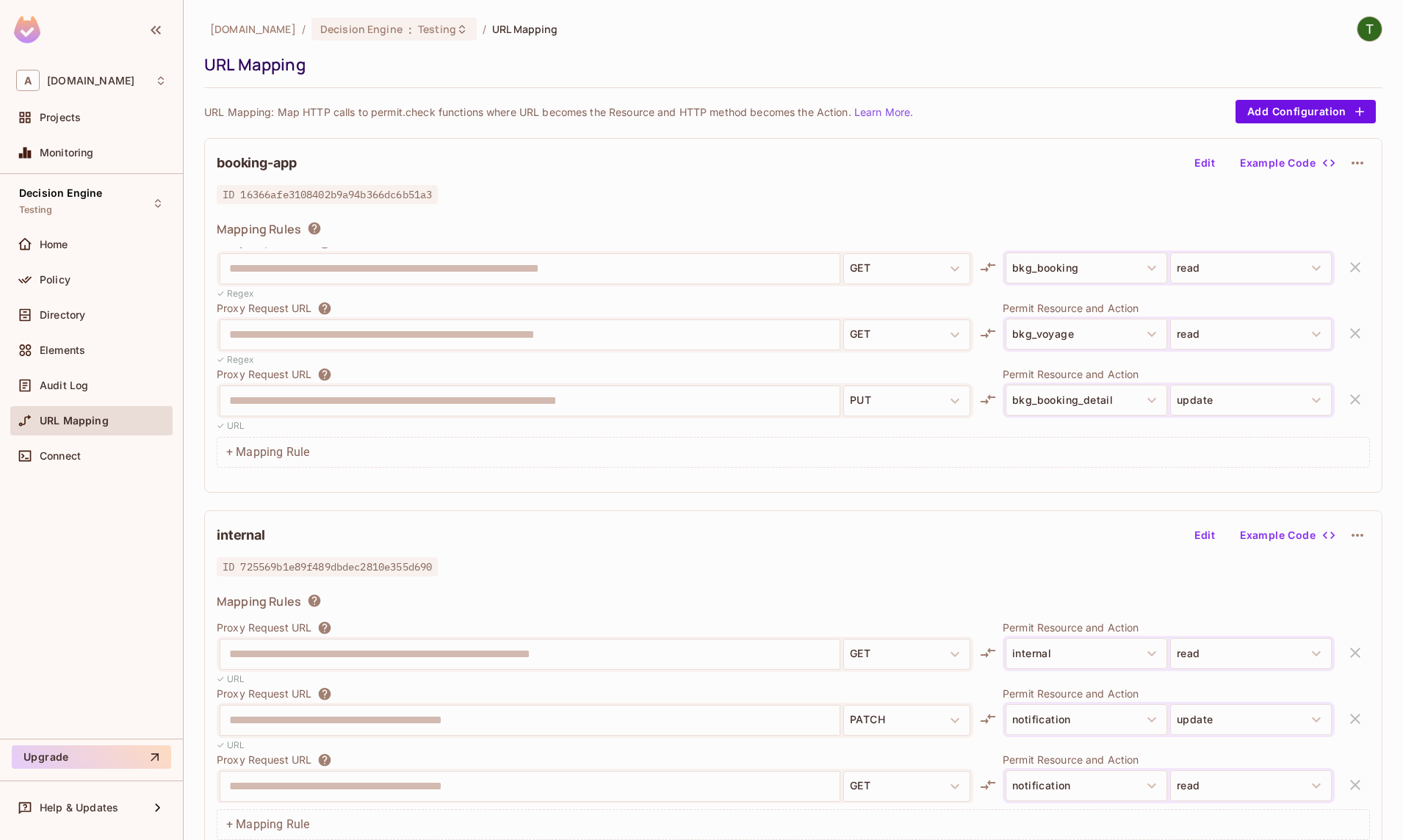
scroll to position [1865, 0]
click at [357, 195] on span "ID 16366afe3108402b9a94b366dc6b51a3" at bounding box center [327, 194] width 221 height 19
copy span "16366afe3108402b9a94b366dc6b51a3"
click at [412, 156] on div "booking-app Edit Example Code" at bounding box center [793, 163] width 1154 height 25
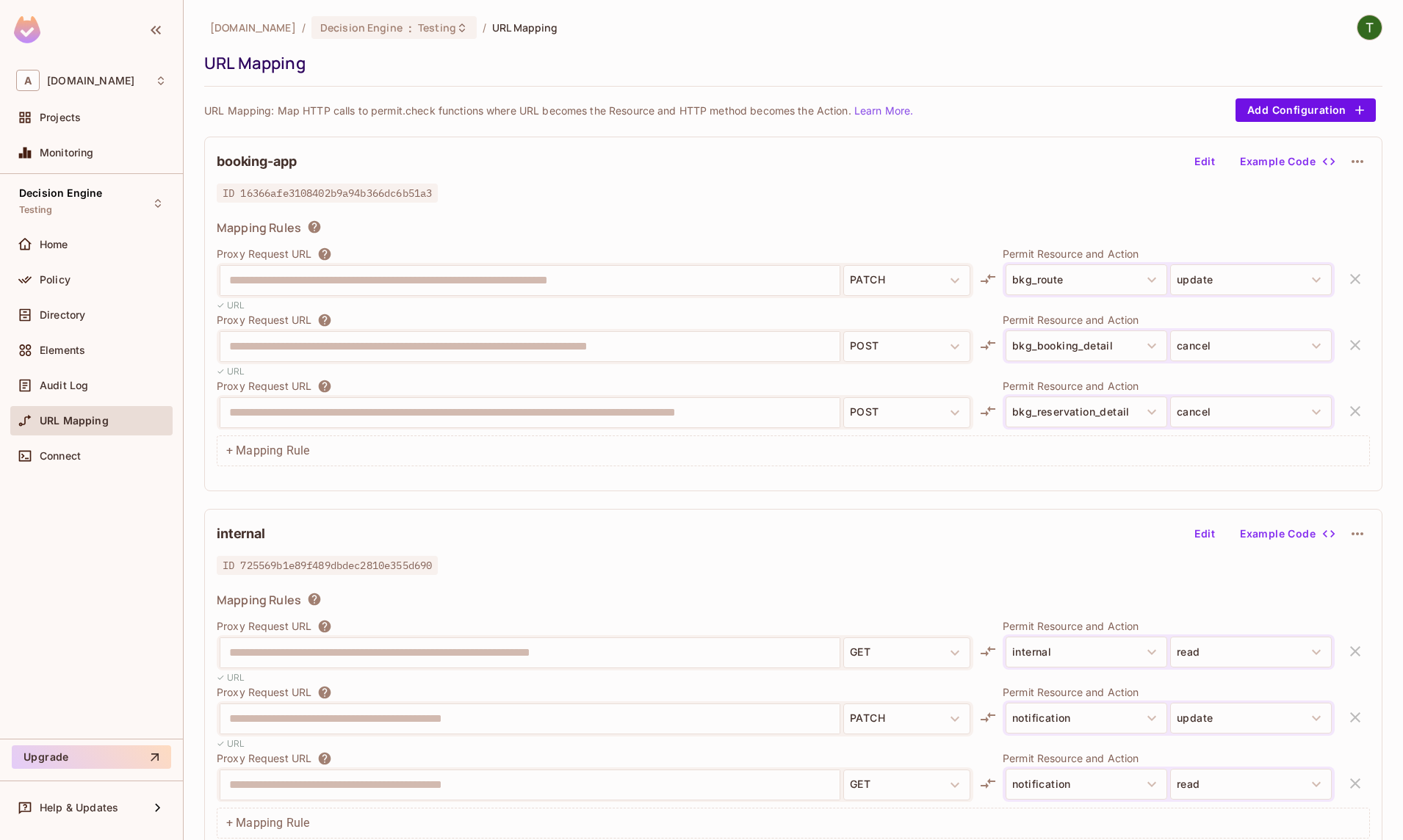
scroll to position [0, 0]
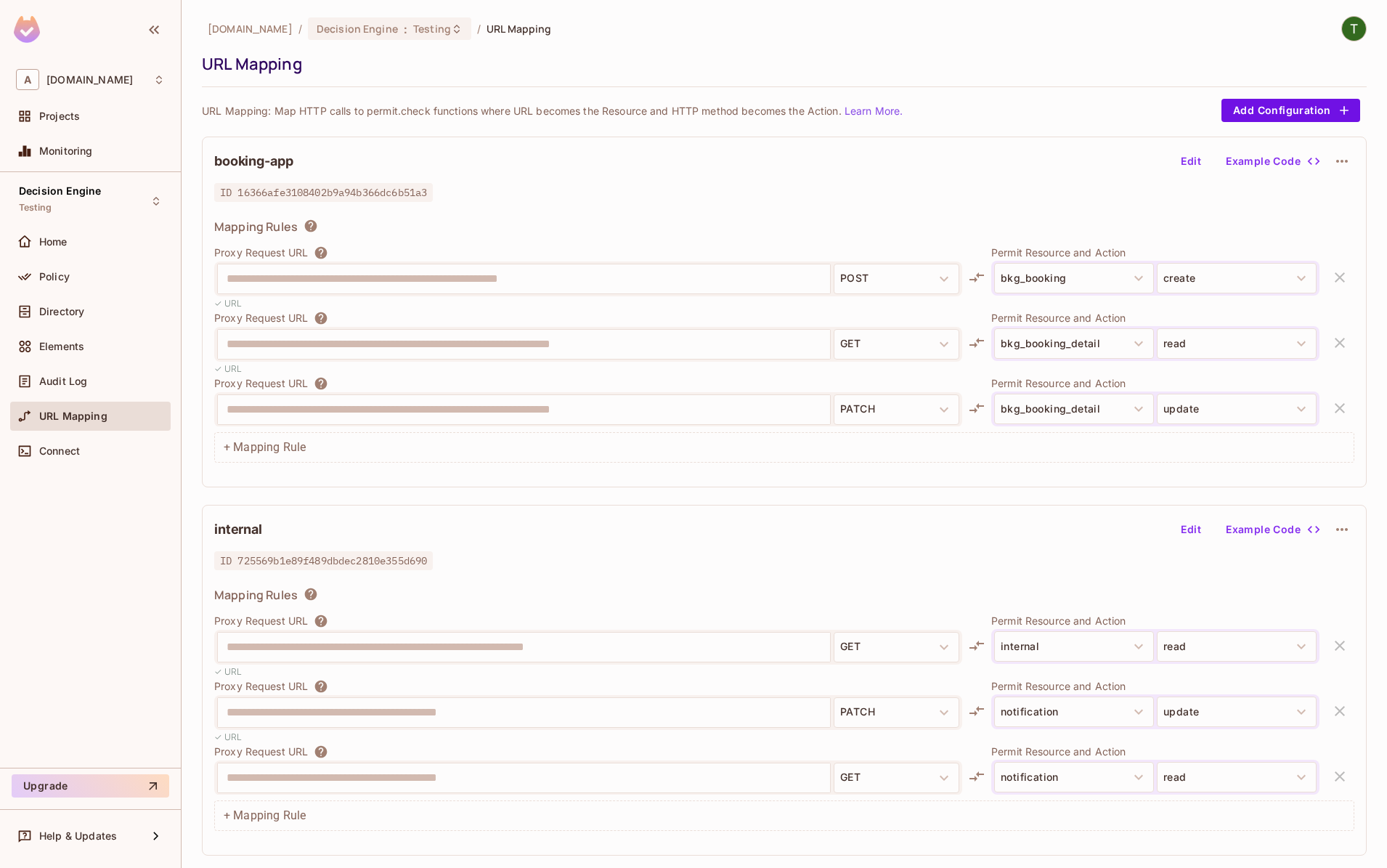
drag, startPoint x: 54, startPoint y: 134, endPoint x: 54, endPoint y: 124, distance: 10.0
click at [55, 134] on div "Projects" at bounding box center [90, 119] width 161 height 35
click at [54, 124] on div "Projects" at bounding box center [90, 116] width 149 height 17
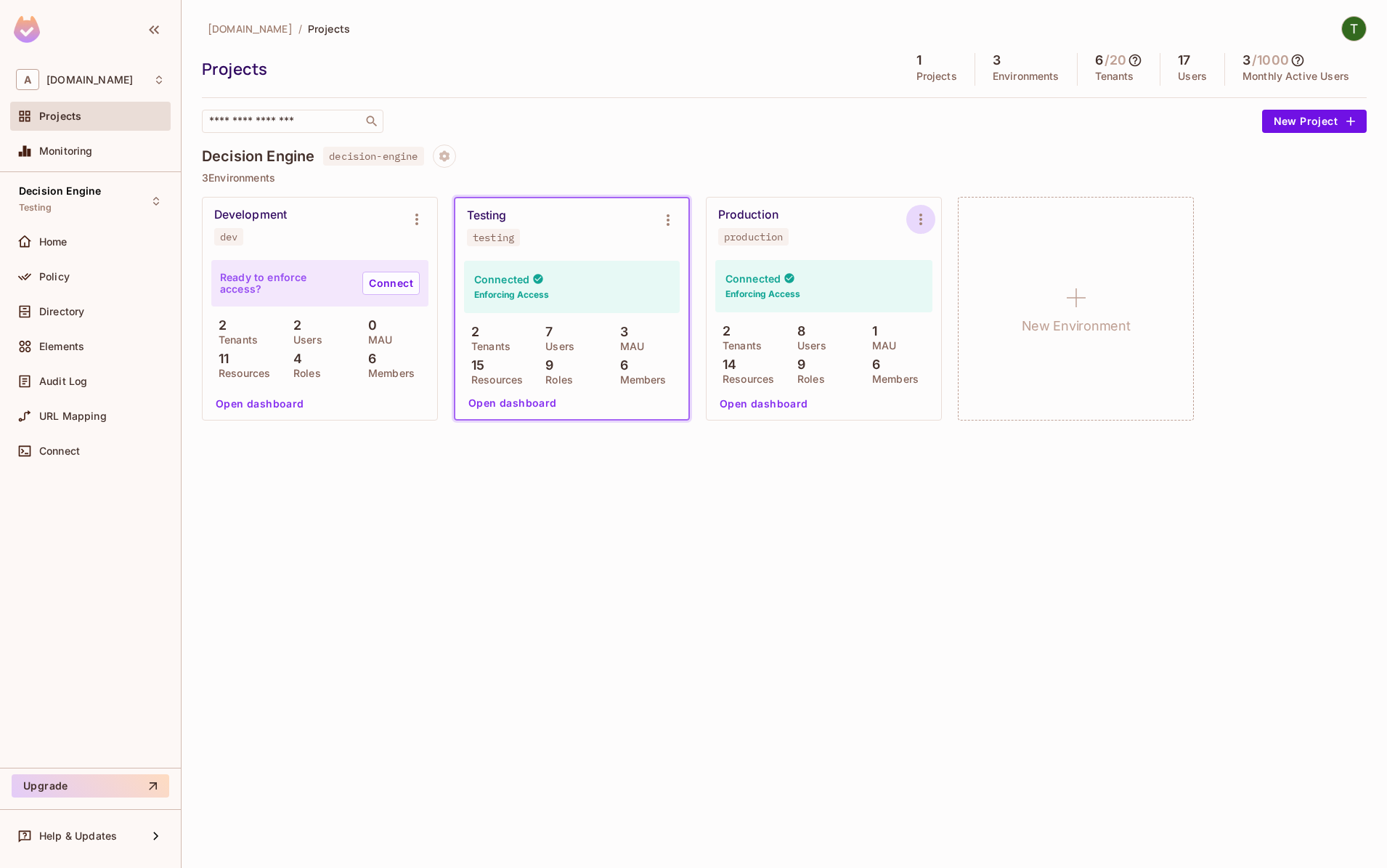
click at [925, 215] on icon "Environment settings" at bounding box center [920, 219] width 17 height 17
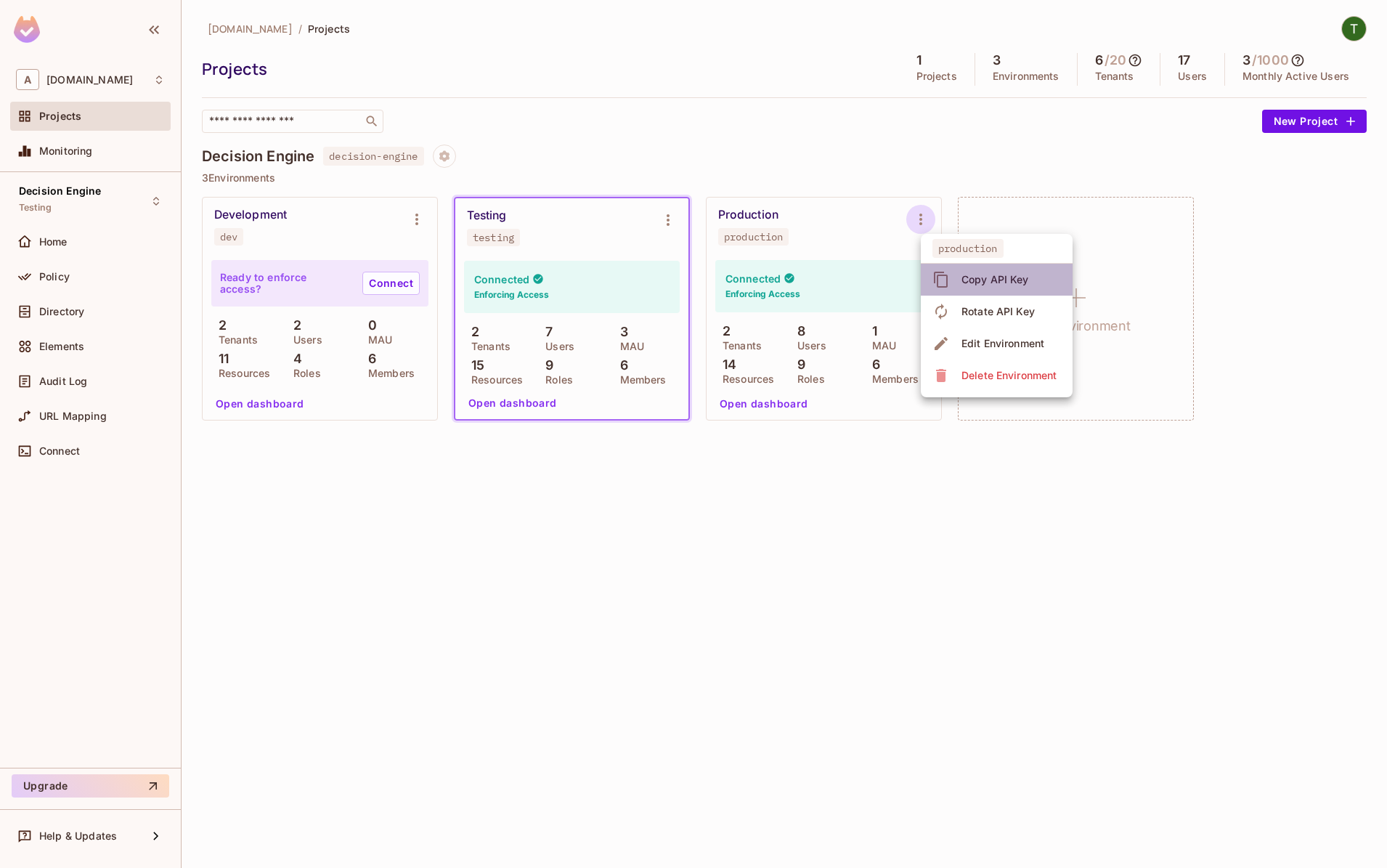
click at [951, 277] on div "Copy API Key" at bounding box center [983, 279] width 101 height 24
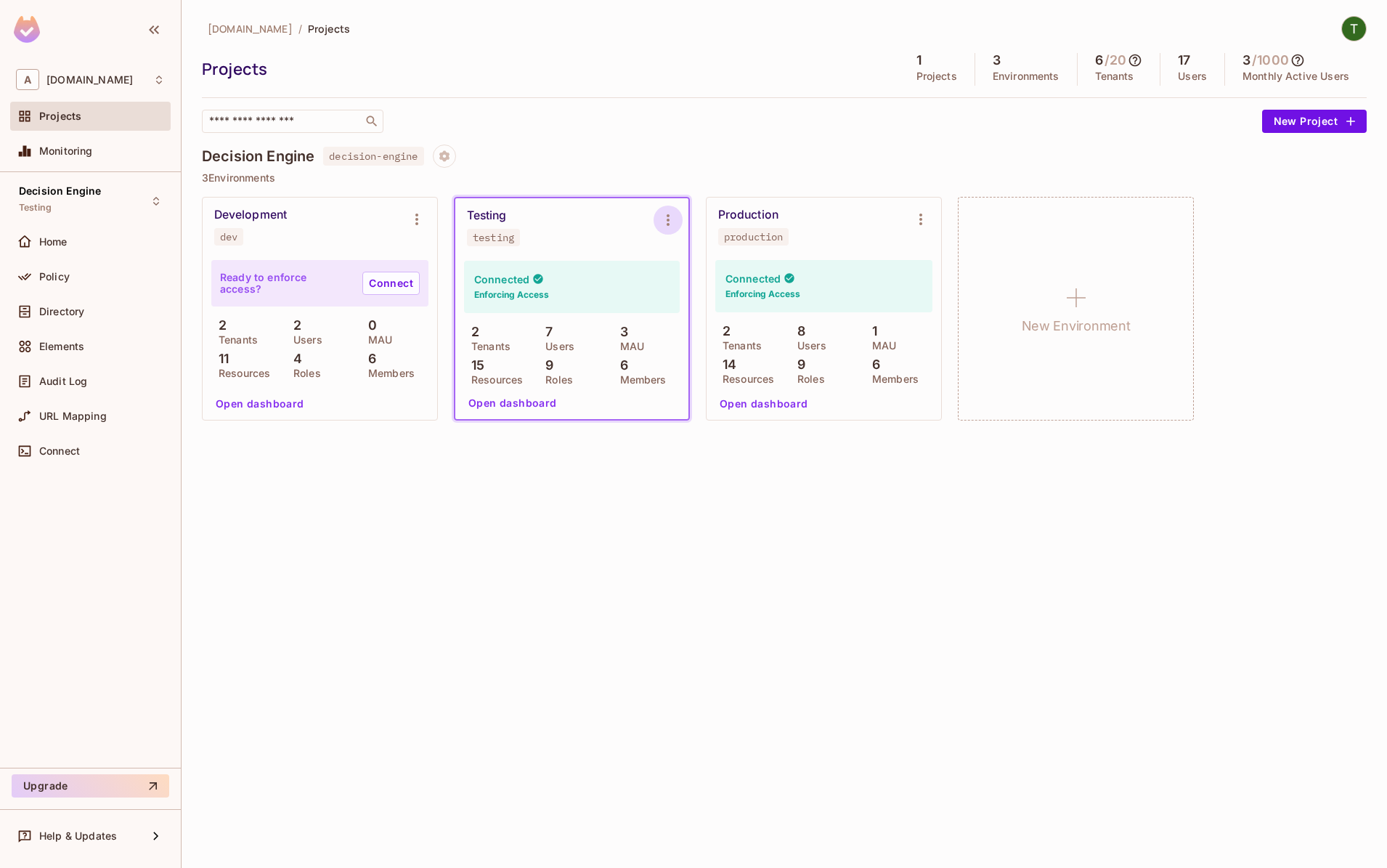
click at [672, 213] on icon "Environment settings" at bounding box center [668, 220] width 17 height 17
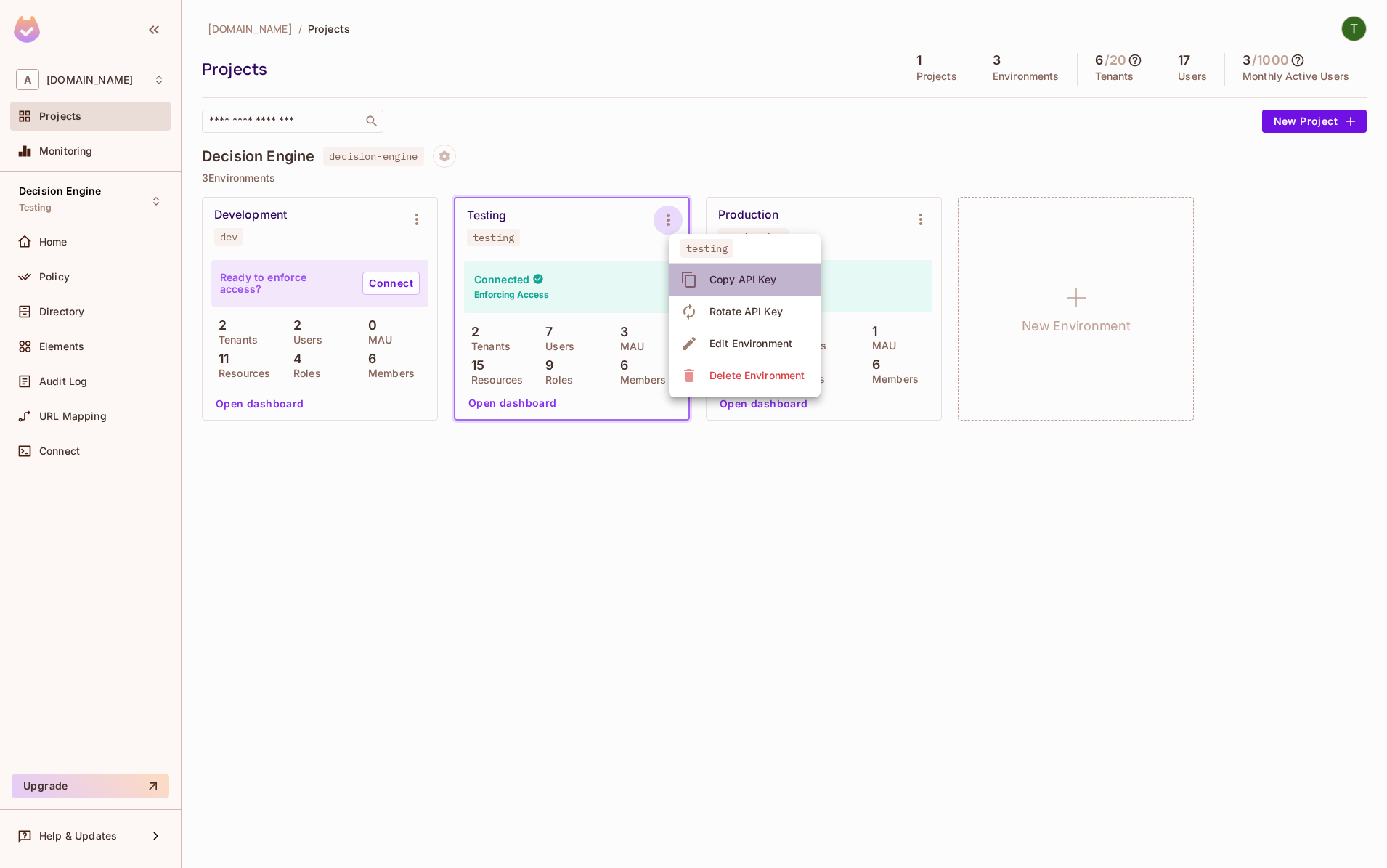
click at [723, 272] on span "Copy API Key" at bounding box center [743, 279] width 77 height 24
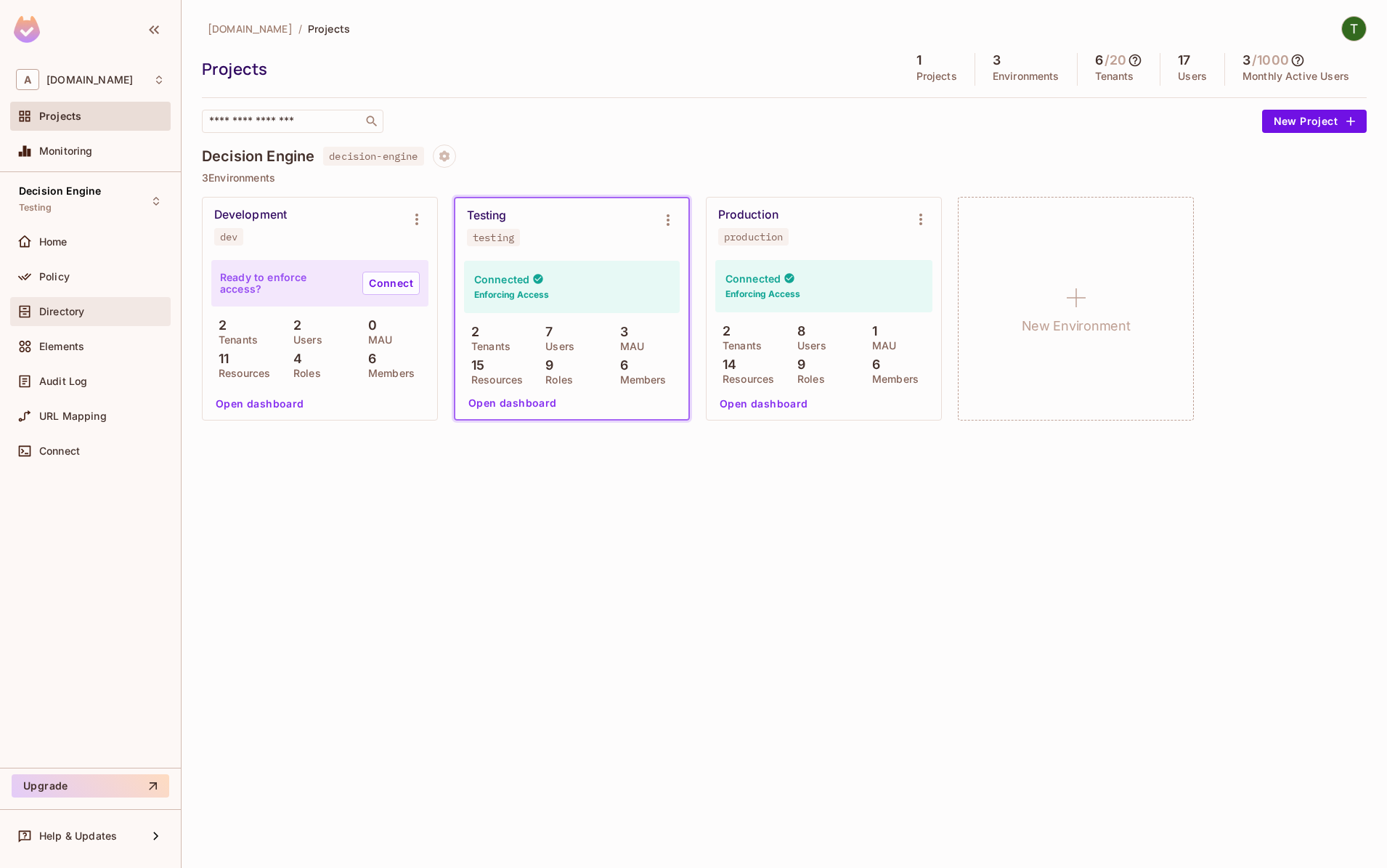
click at [64, 306] on span "Directory" at bounding box center [61, 311] width 45 height 11
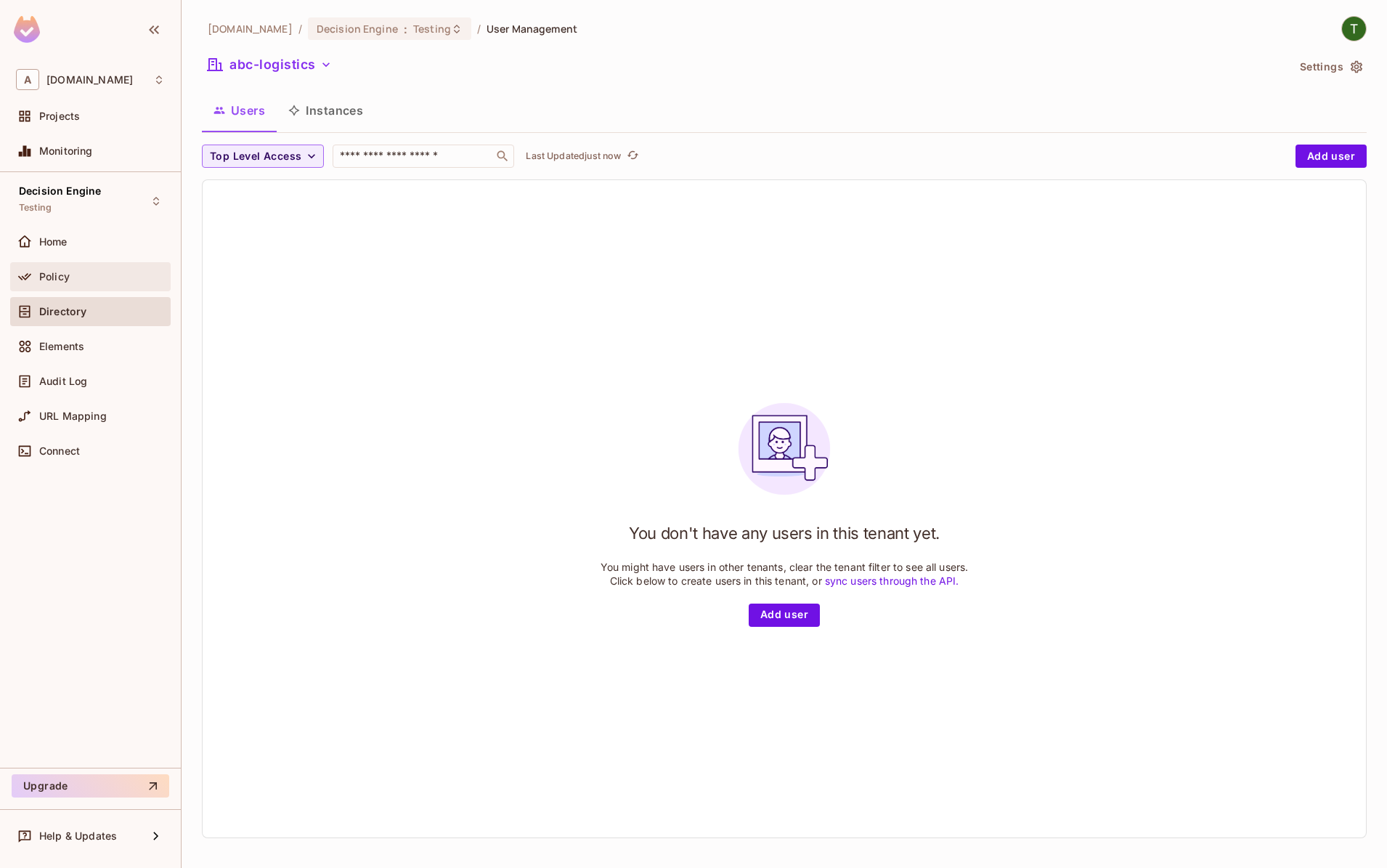
click at [68, 269] on div "Policy" at bounding box center [90, 276] width 149 height 17
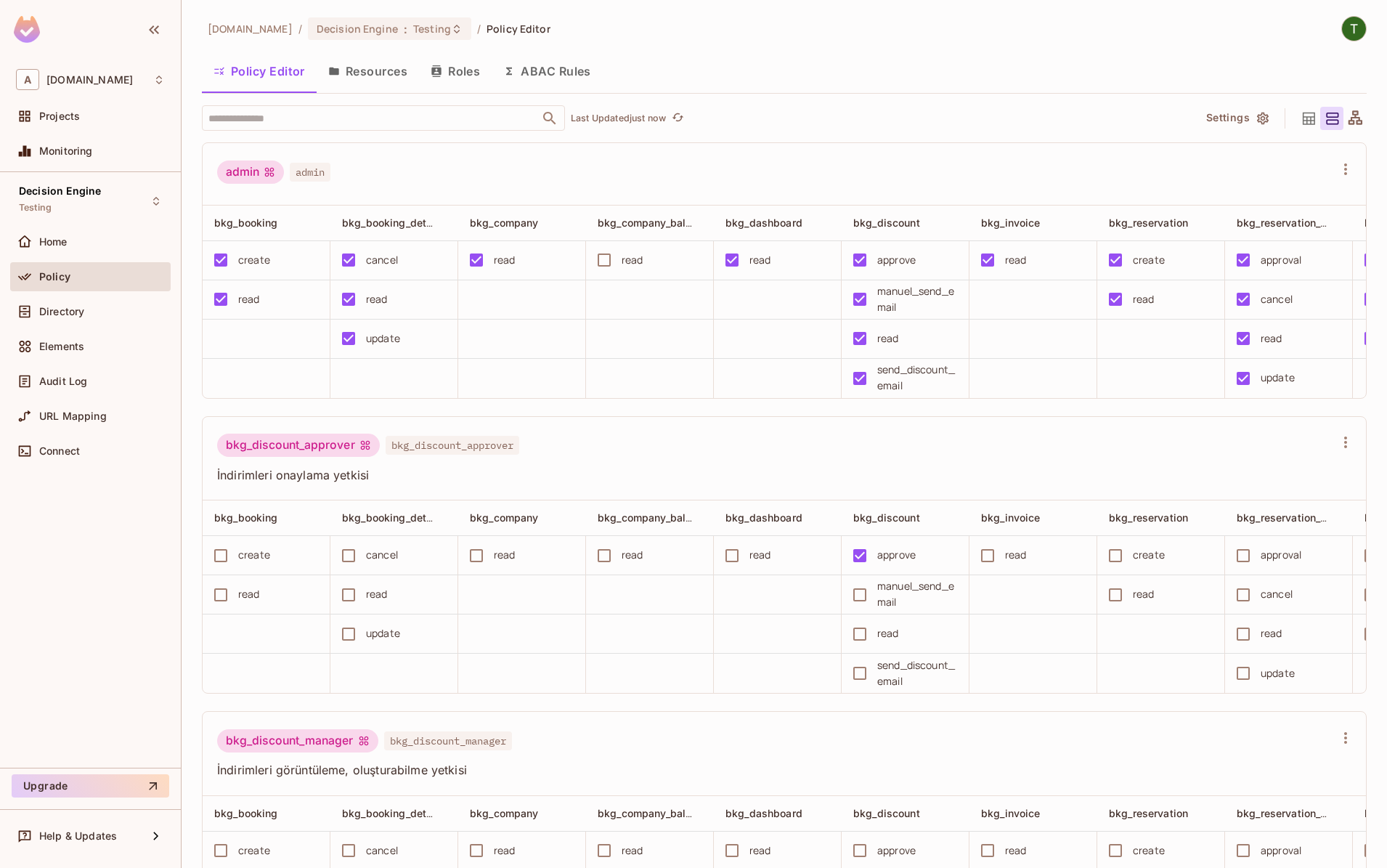
click at [330, 66] on icon "button" at bounding box center [334, 71] width 11 height 11
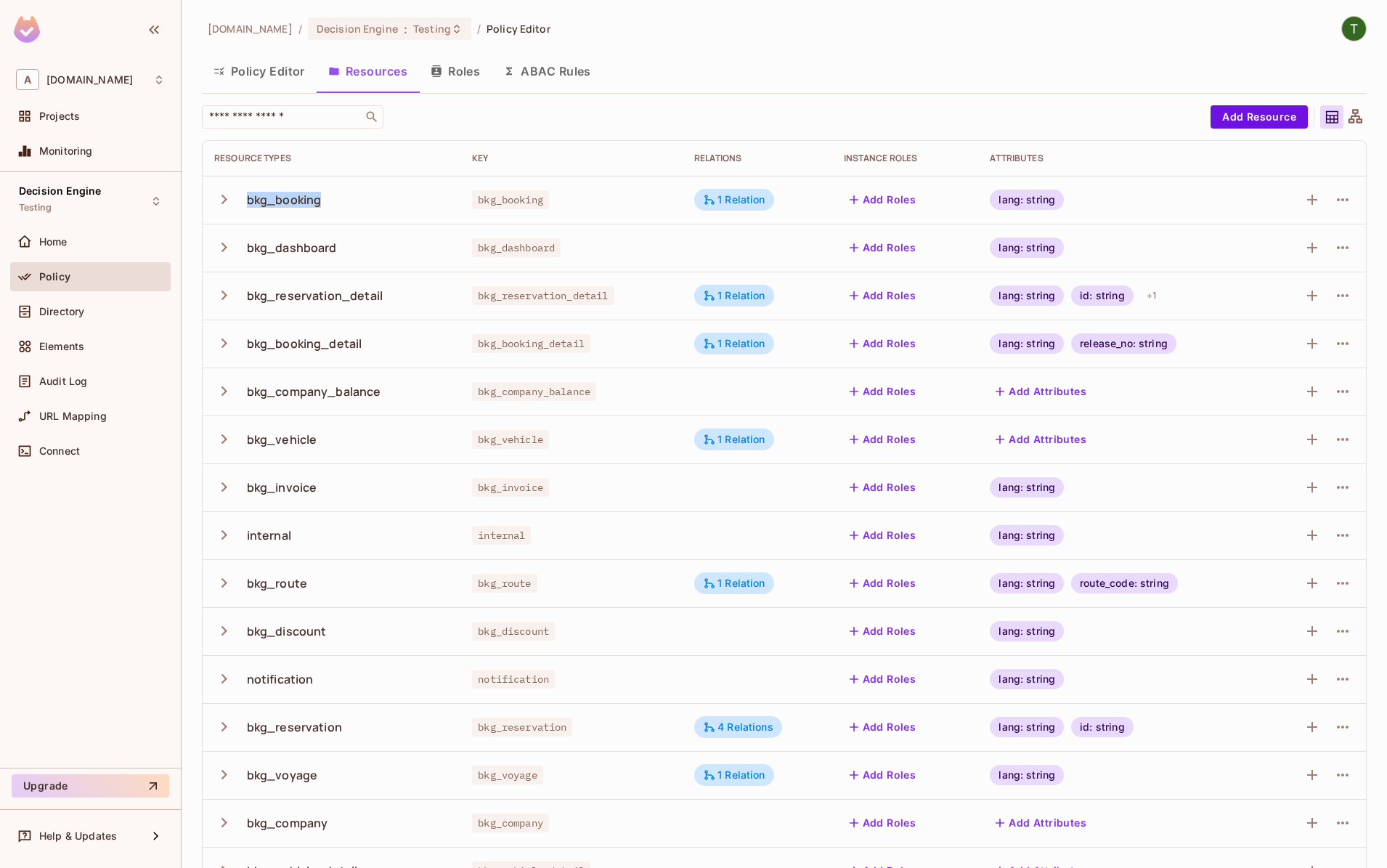
drag, startPoint x: 341, startPoint y: 202, endPoint x: 244, endPoint y: 197, distance: 97.1
click at [244, 197] on div "bkg_booking" at bounding box center [331, 200] width 234 height 30
copy div "bkg_booking"
drag, startPoint x: 392, startPoint y: 303, endPoint x: 239, endPoint y: 287, distance: 153.8
click at [239, 287] on div "bkg_reservation_detail" at bounding box center [331, 295] width 234 height 30
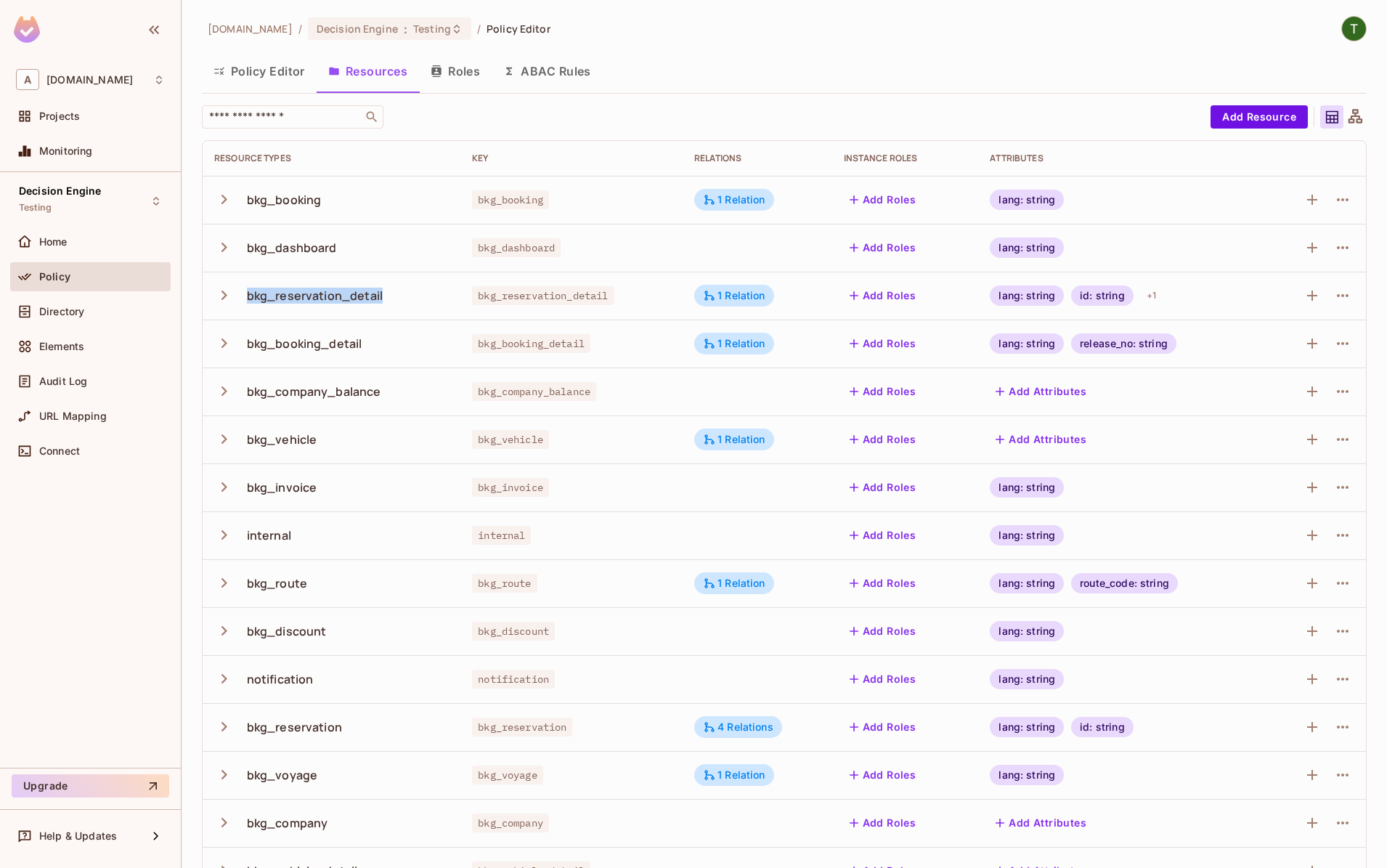
click at [226, 294] on icon "button" at bounding box center [224, 295] width 20 height 20
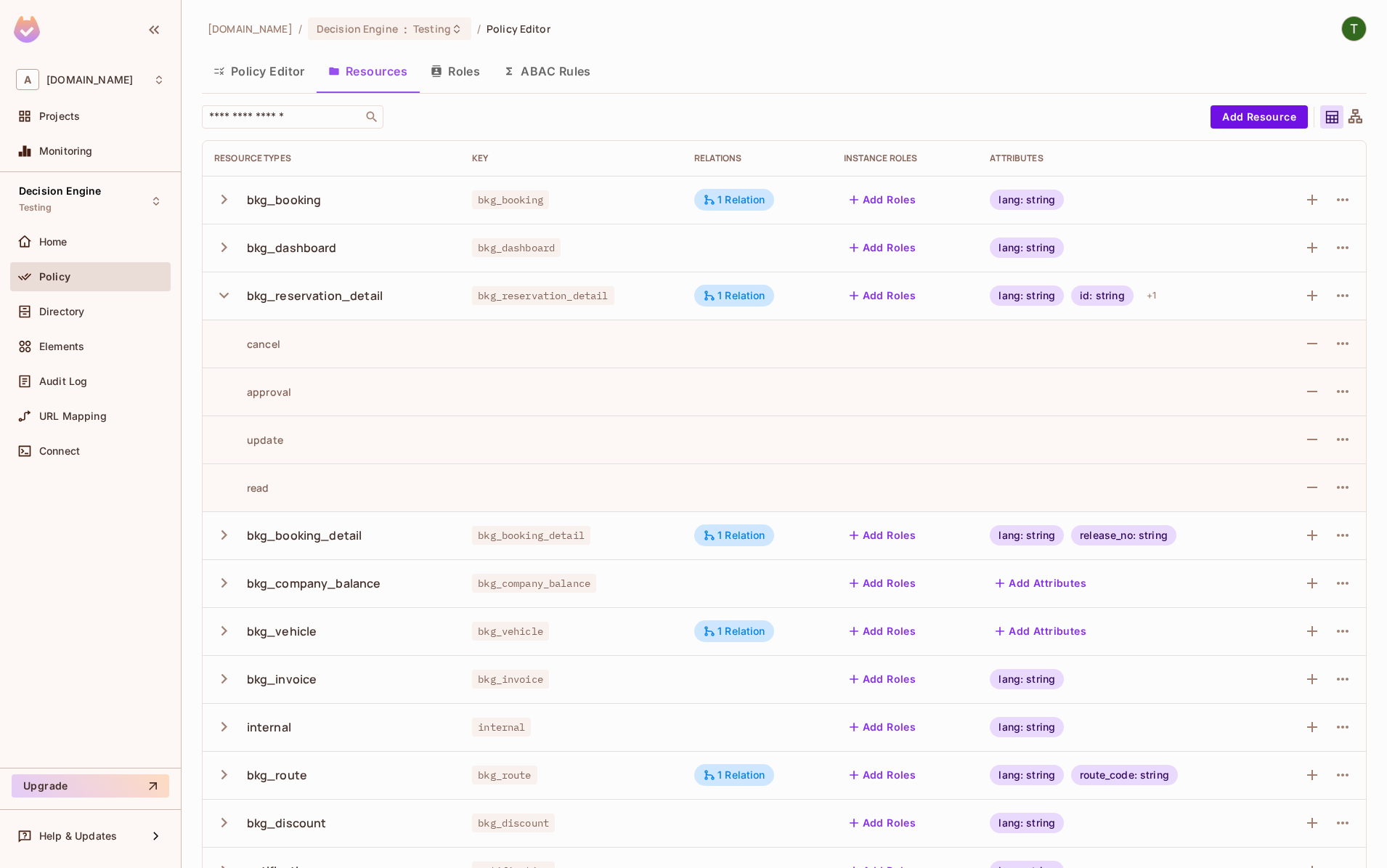
click at [399, 298] on div "bkg_reservation_detail" at bounding box center [331, 295] width 234 height 30
drag, startPoint x: 399, startPoint y: 298, endPoint x: 242, endPoint y: 301, distance: 157.0
click at [242, 301] on div "bkg_reservation_detail" at bounding box center [331, 295] width 234 height 30
click at [429, 300] on div "bkg_reservation_detail" at bounding box center [331, 295] width 234 height 30
drag, startPoint x: 429, startPoint y: 300, endPoint x: 346, endPoint y: 297, distance: 83.1
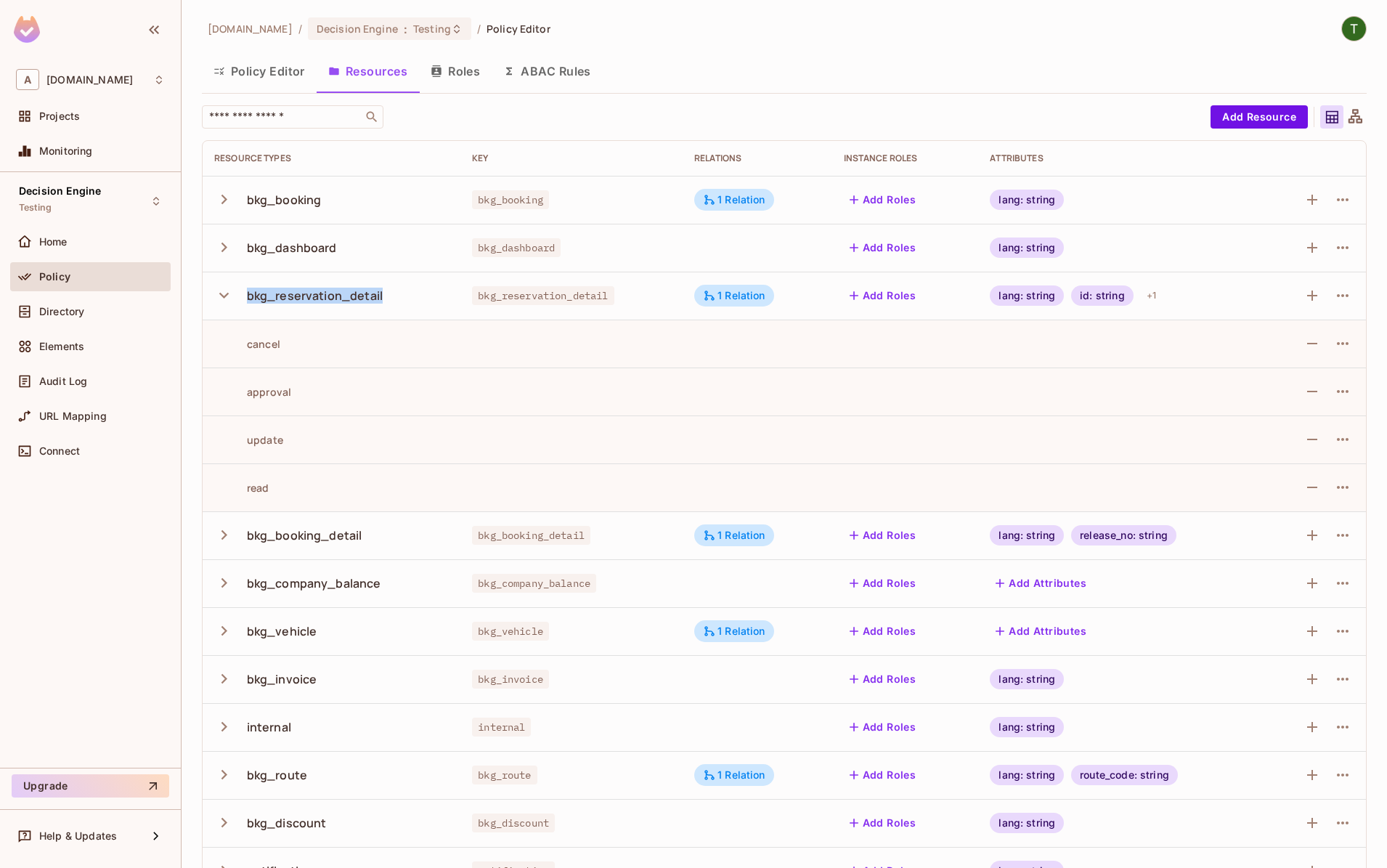
click at [206, 297] on td "bkg_reservation_detail" at bounding box center [332, 295] width 258 height 48
click at [348, 297] on div "bkg_reservation_detail" at bounding box center [314, 295] width 136 height 16
click at [357, 301] on div "bkg_reservation_detail" at bounding box center [314, 295] width 136 height 16
copy div "bkg_reservation_detail"
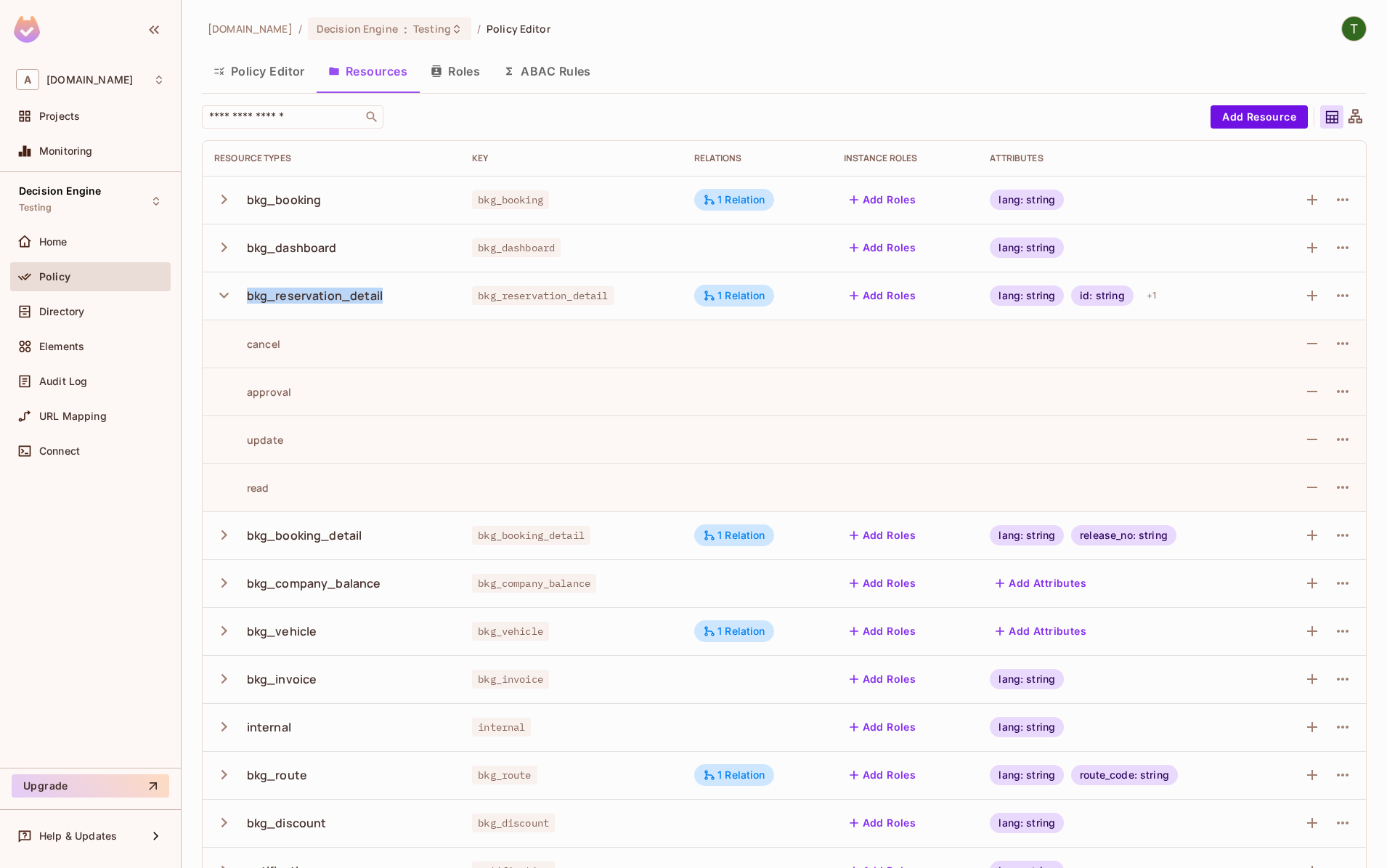
click at [352, 298] on div "bkg_reservation_detail" at bounding box center [314, 295] width 136 height 16
click at [231, 203] on button "button" at bounding box center [227, 199] width 26 height 31
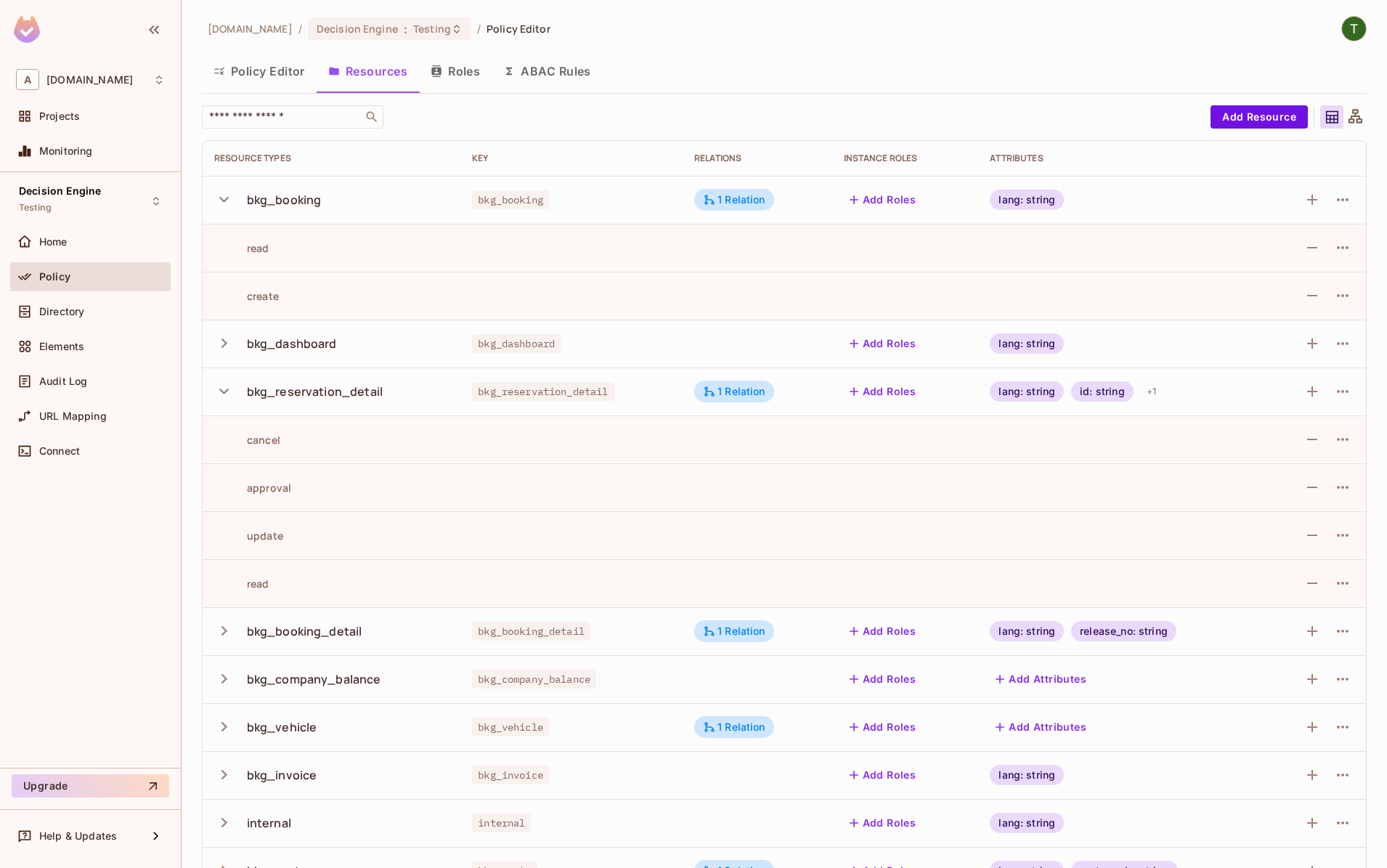
click at [324, 387] on div "bkg_reservation_detail" at bounding box center [314, 391] width 136 height 16
copy div "bkg_reservation_detail"
